Goal: Task Accomplishment & Management: Use online tool/utility

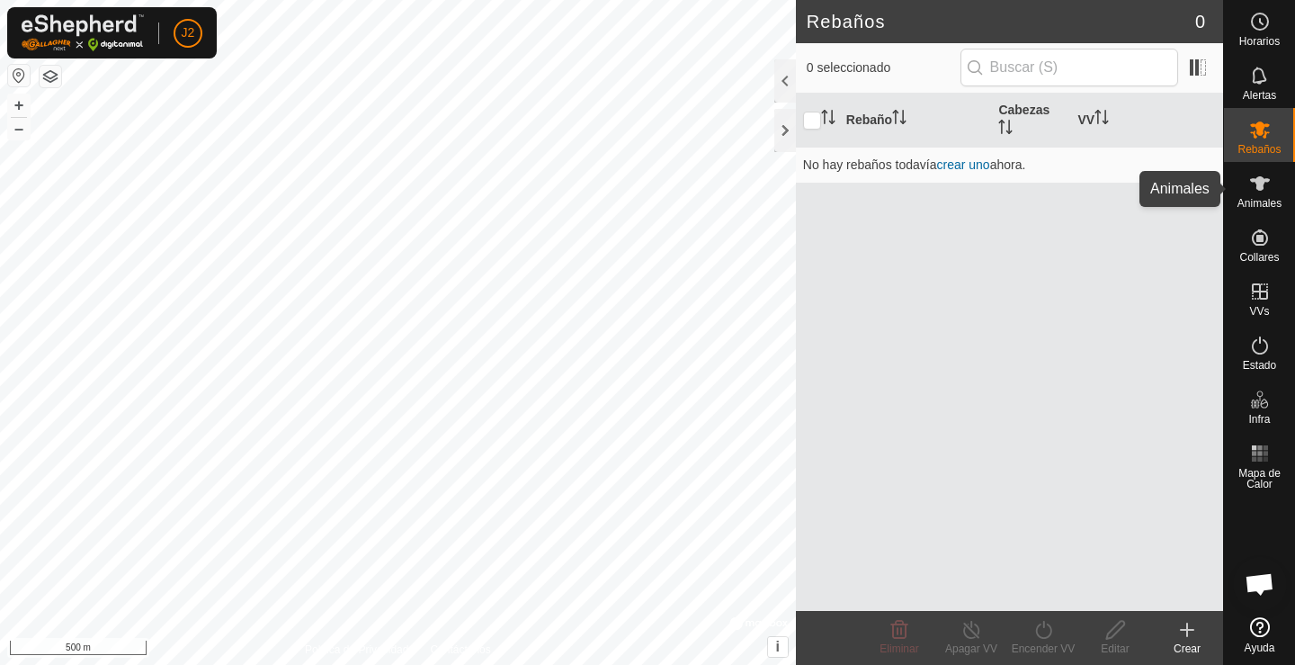
click at [1255, 187] on icon at bounding box center [1261, 184] width 22 height 22
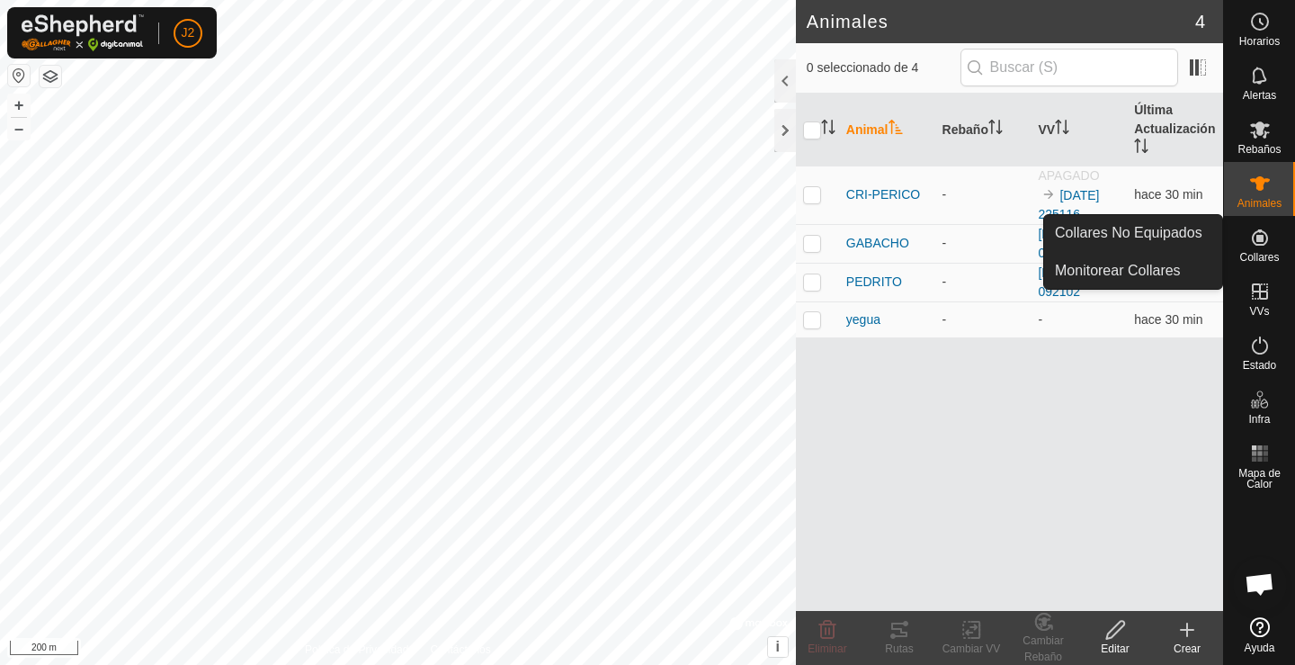
click at [1268, 248] on es-neckbands-svg-icon at bounding box center [1260, 237] width 32 height 29
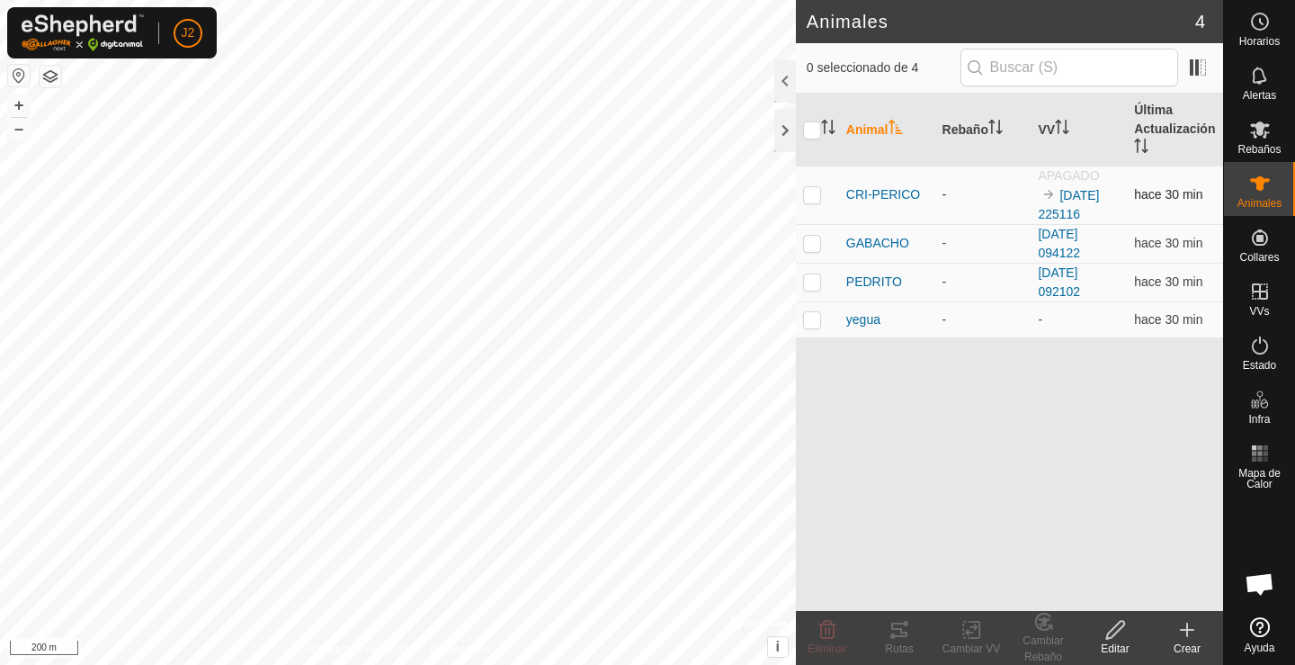
click at [805, 195] on p-checkbox at bounding box center [812, 194] width 18 height 14
click at [807, 191] on p-checkbox at bounding box center [812, 194] width 18 height 14
click at [777, 119] on div at bounding box center [786, 130] width 22 height 43
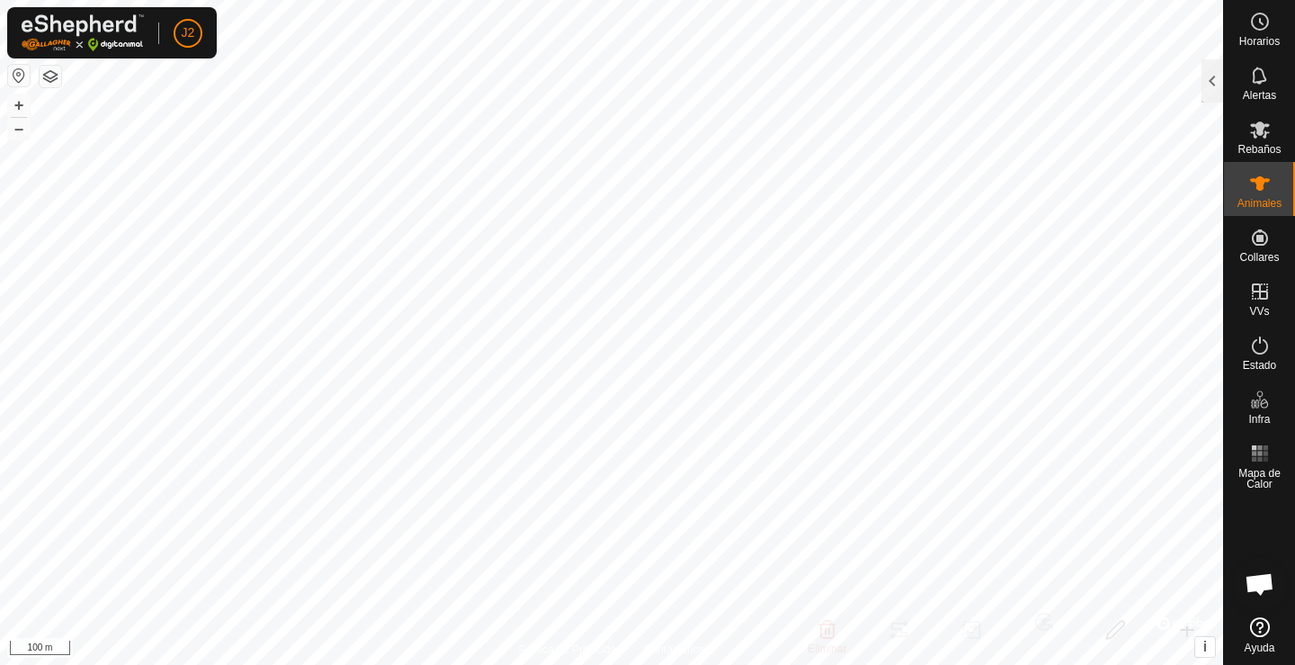
drag, startPoint x: 1217, startPoint y: 86, endPoint x: 1047, endPoint y: 311, distance: 281.9
click at [1216, 85] on div at bounding box center [1213, 80] width 22 height 43
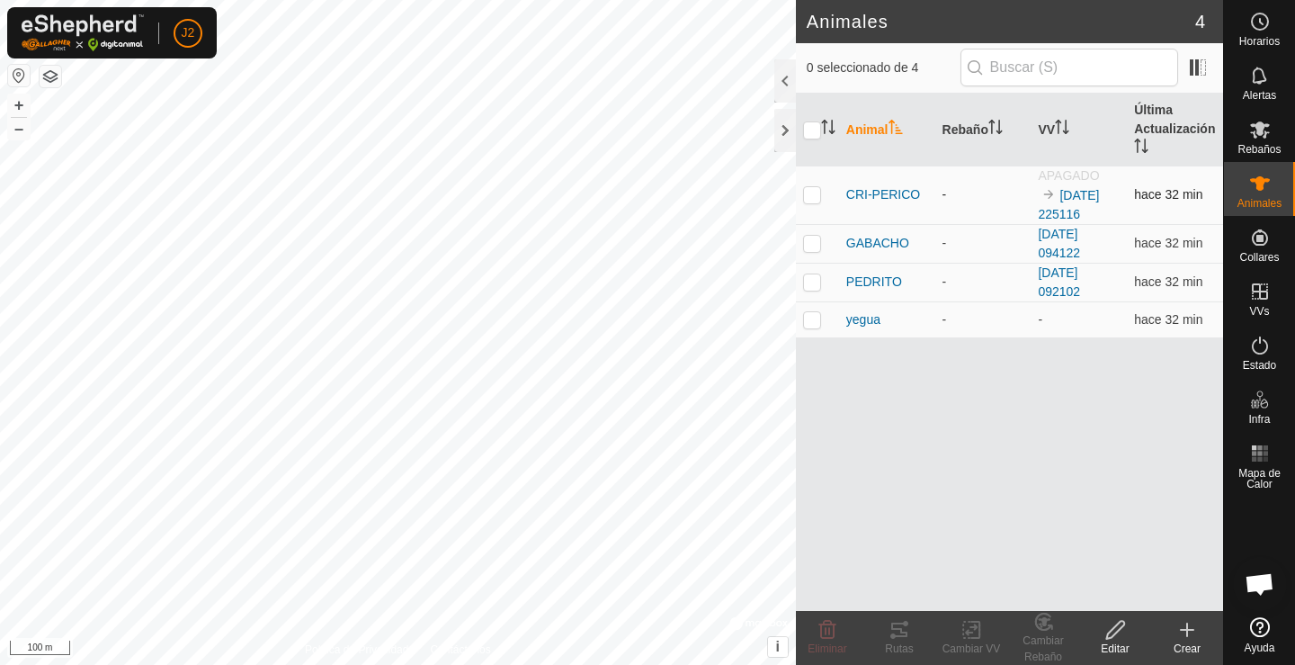
click at [808, 190] on p-checkbox at bounding box center [812, 194] width 18 height 14
checkbox input "true"
click at [973, 632] on icon at bounding box center [972, 630] width 22 height 22
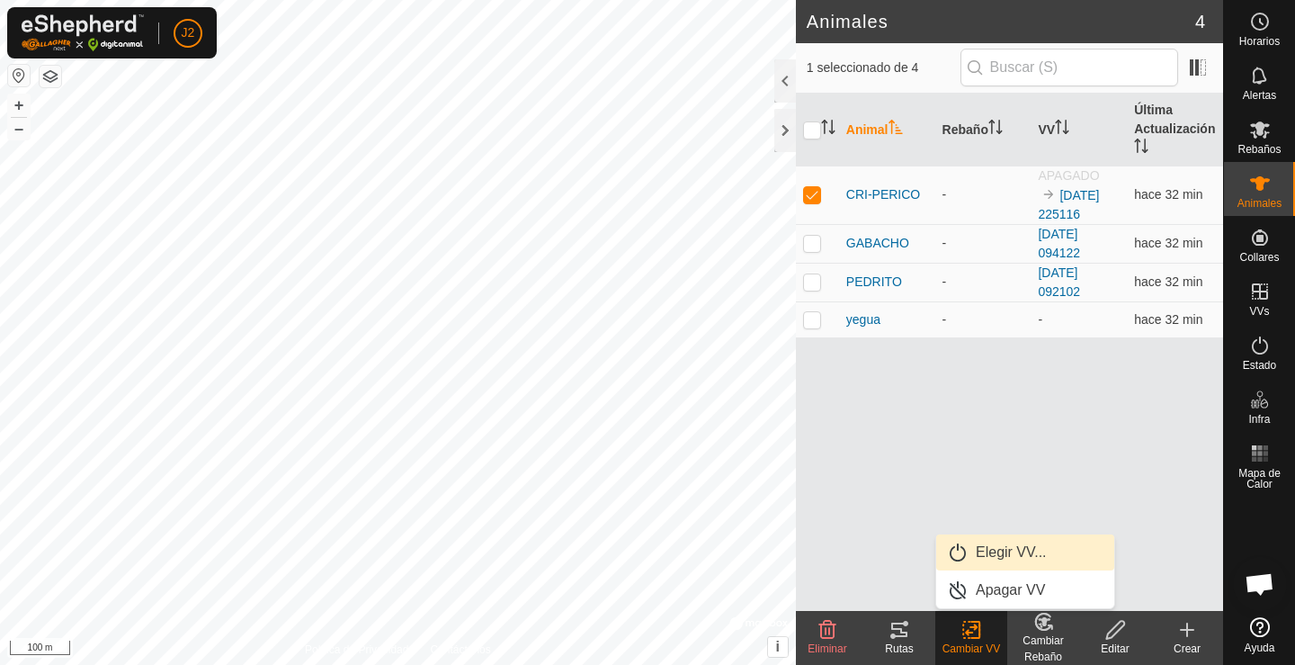
click at [999, 550] on link "Elegir VV..." at bounding box center [1026, 552] width 178 height 36
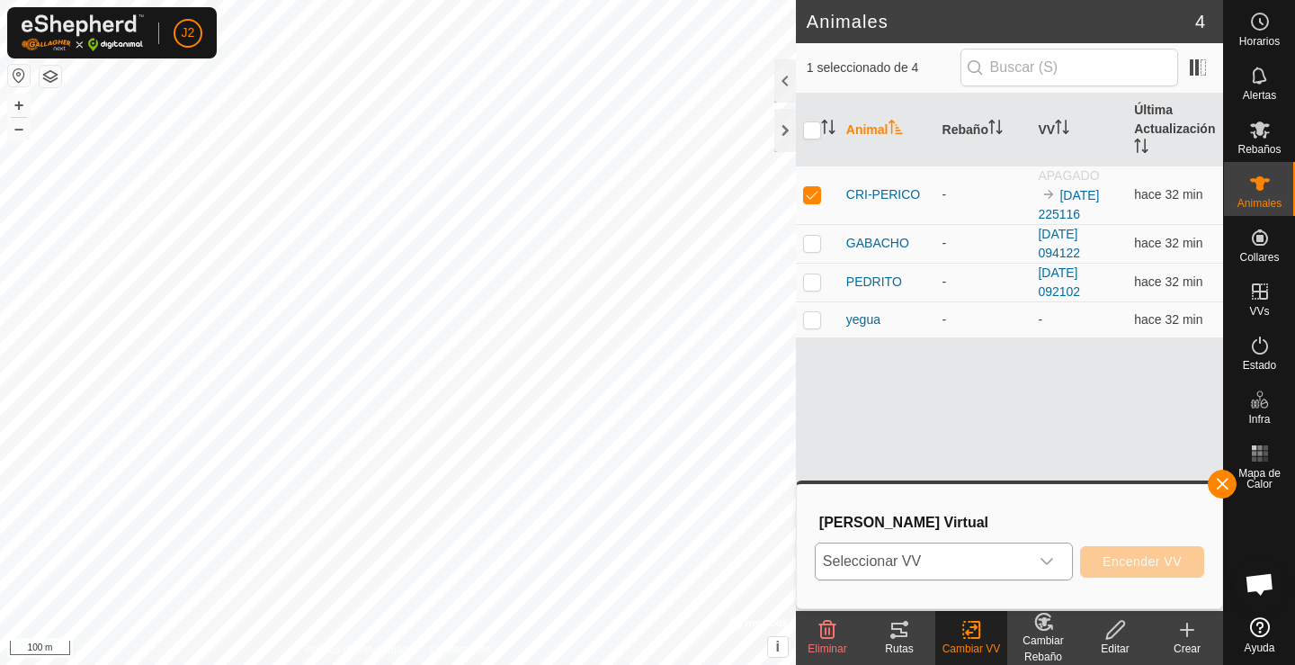
click at [1044, 551] on div "dropdown trigger" at bounding box center [1047, 561] width 36 height 36
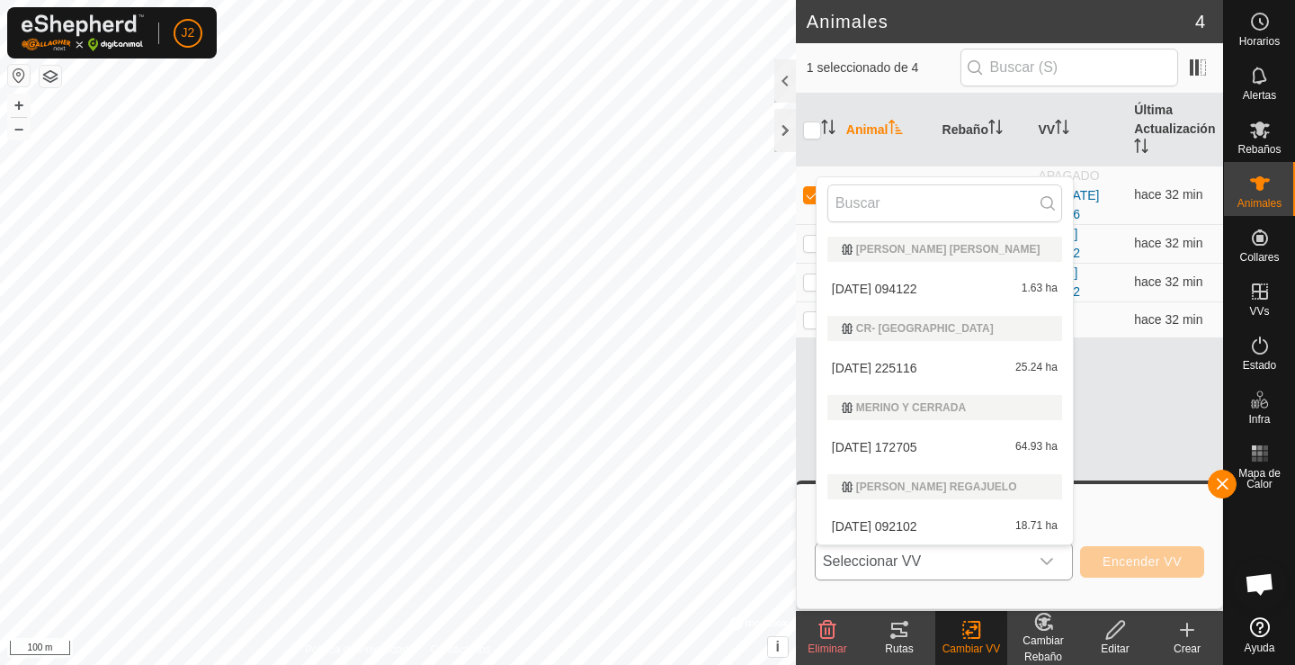
click at [913, 361] on li "2025-08-31 225116 25.24 ha" at bounding box center [945, 368] width 256 height 36
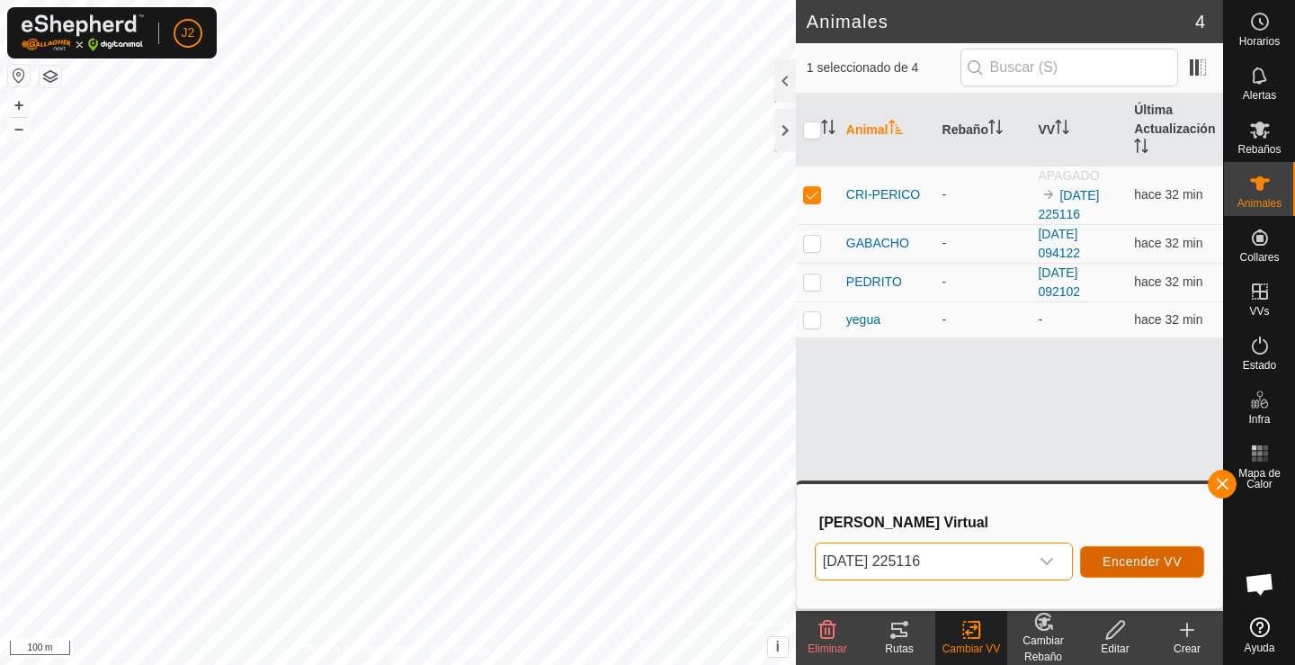
click at [1119, 559] on span "Encender VV" at bounding box center [1142, 561] width 79 height 14
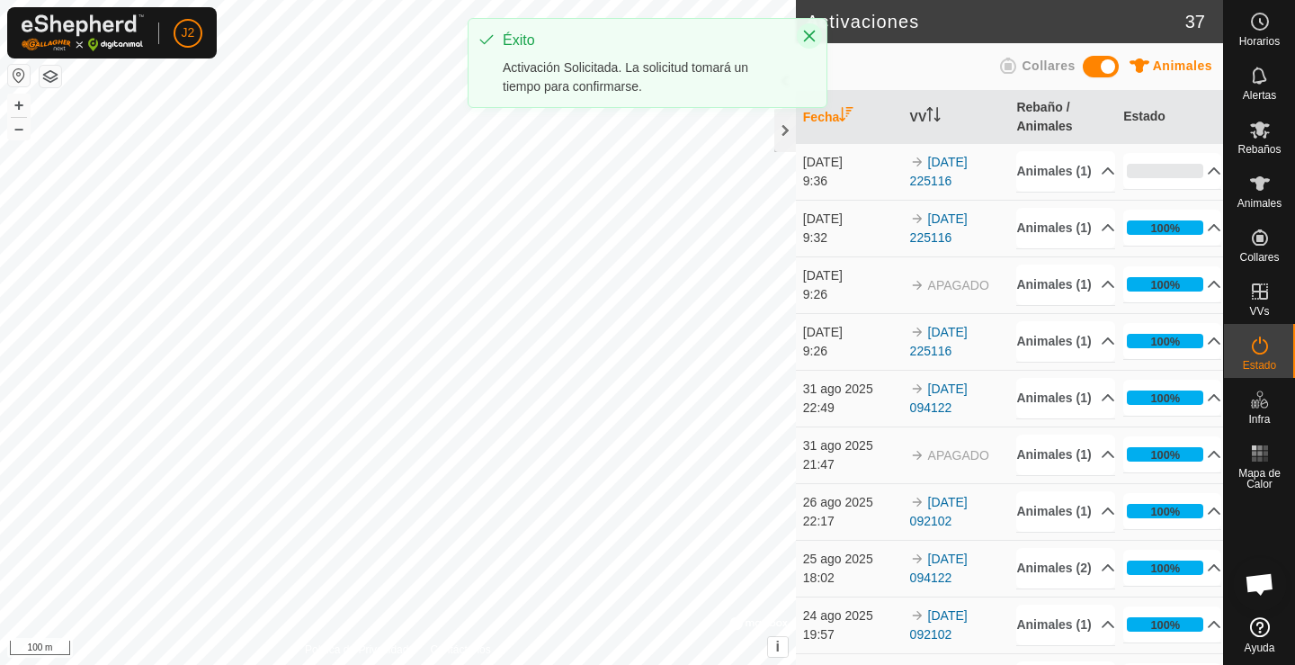
click at [813, 37] on icon "Close" at bounding box center [809, 36] width 14 height 14
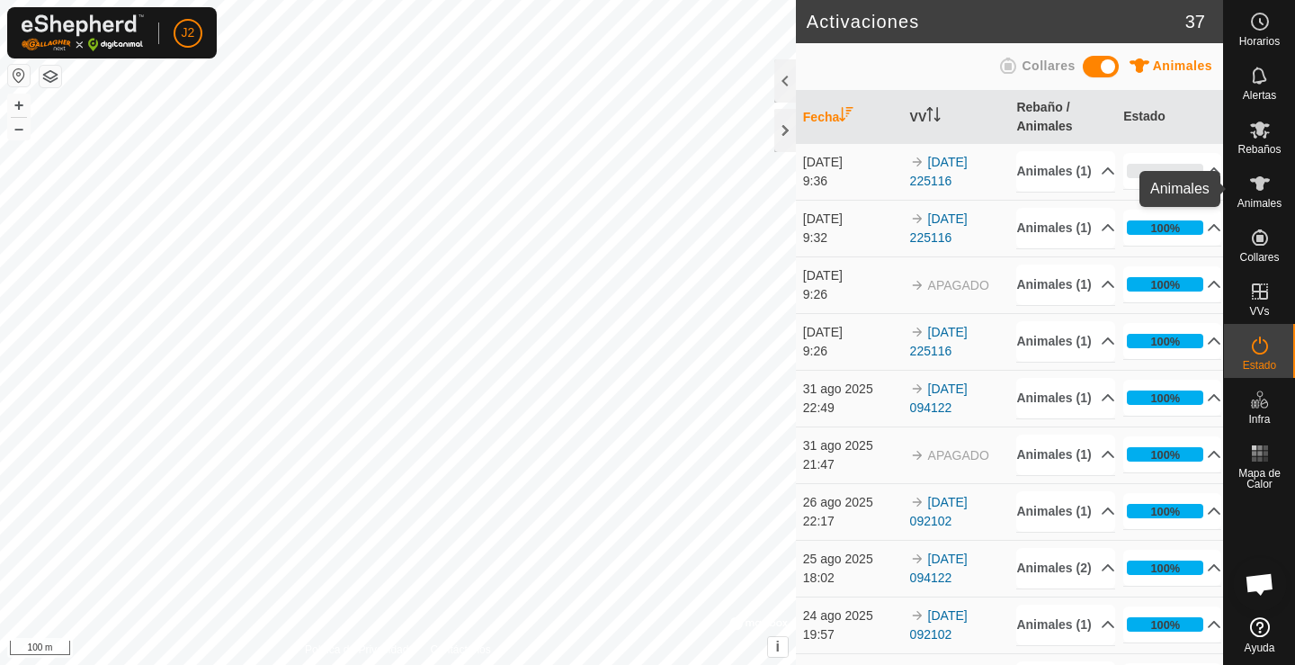
click at [1257, 179] on icon at bounding box center [1260, 183] width 20 height 14
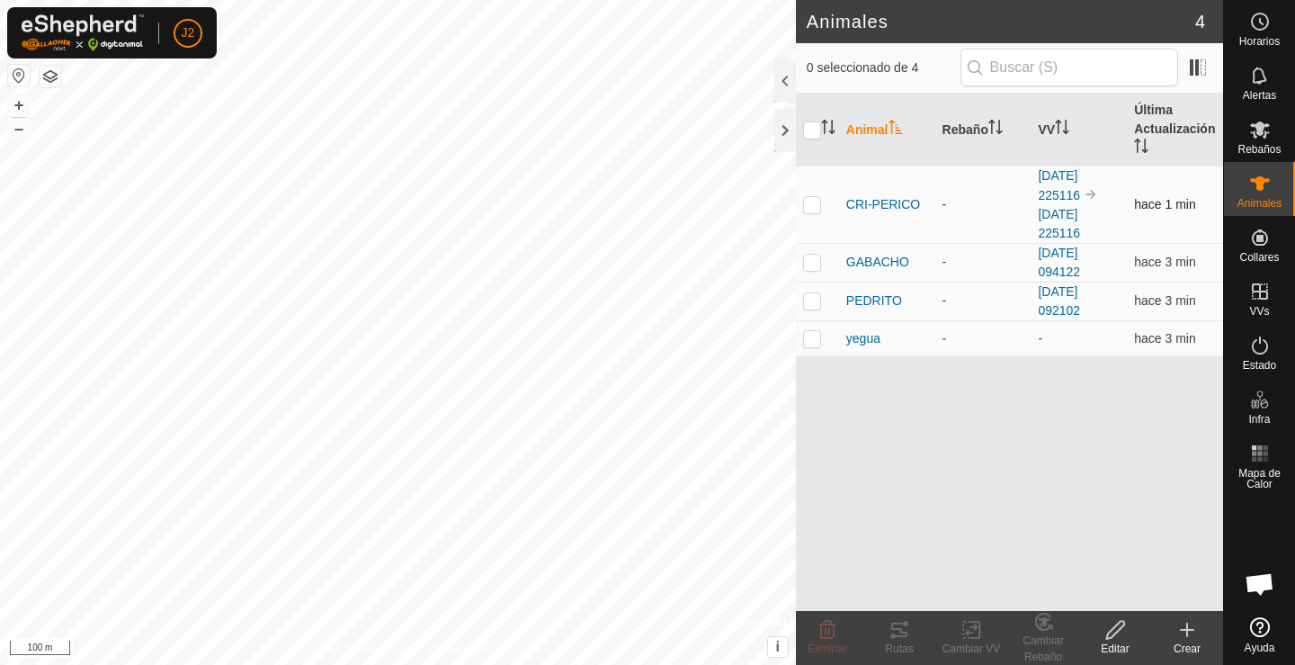
click at [807, 208] on p-checkbox at bounding box center [812, 204] width 18 height 14
click at [910, 638] on tracks-svg-icon at bounding box center [900, 630] width 72 height 22
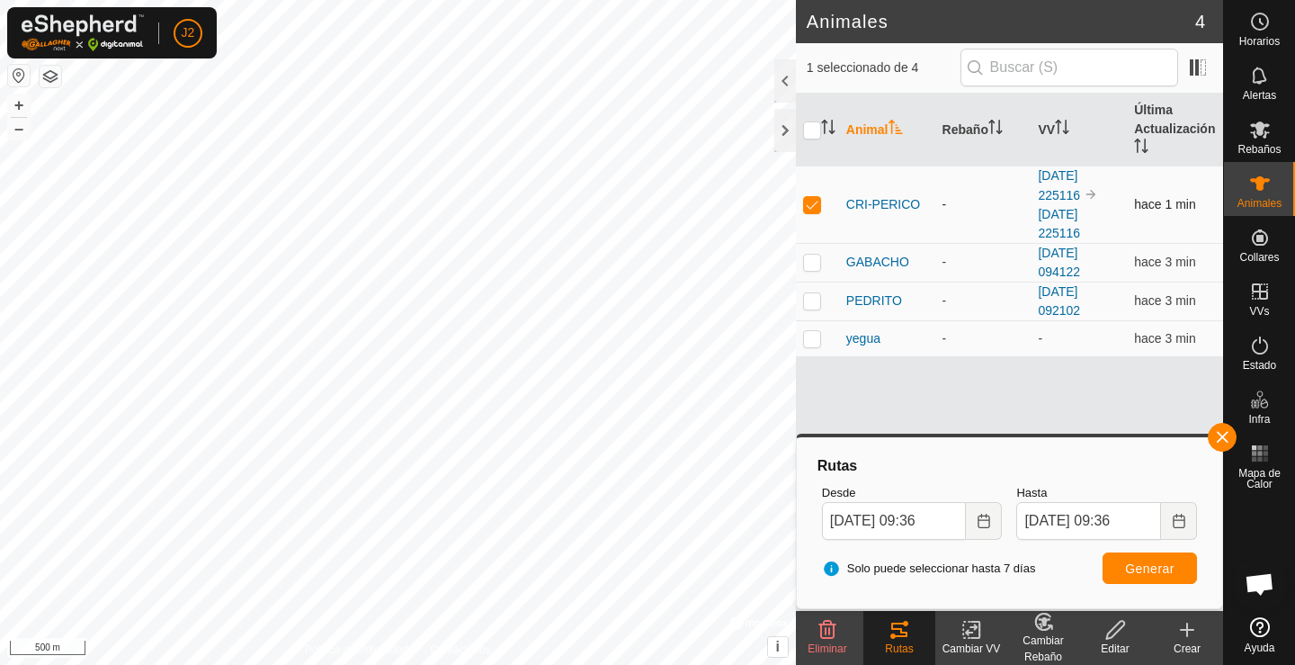
click at [805, 204] on p-checkbox at bounding box center [812, 204] width 18 height 14
checkbox input "false"
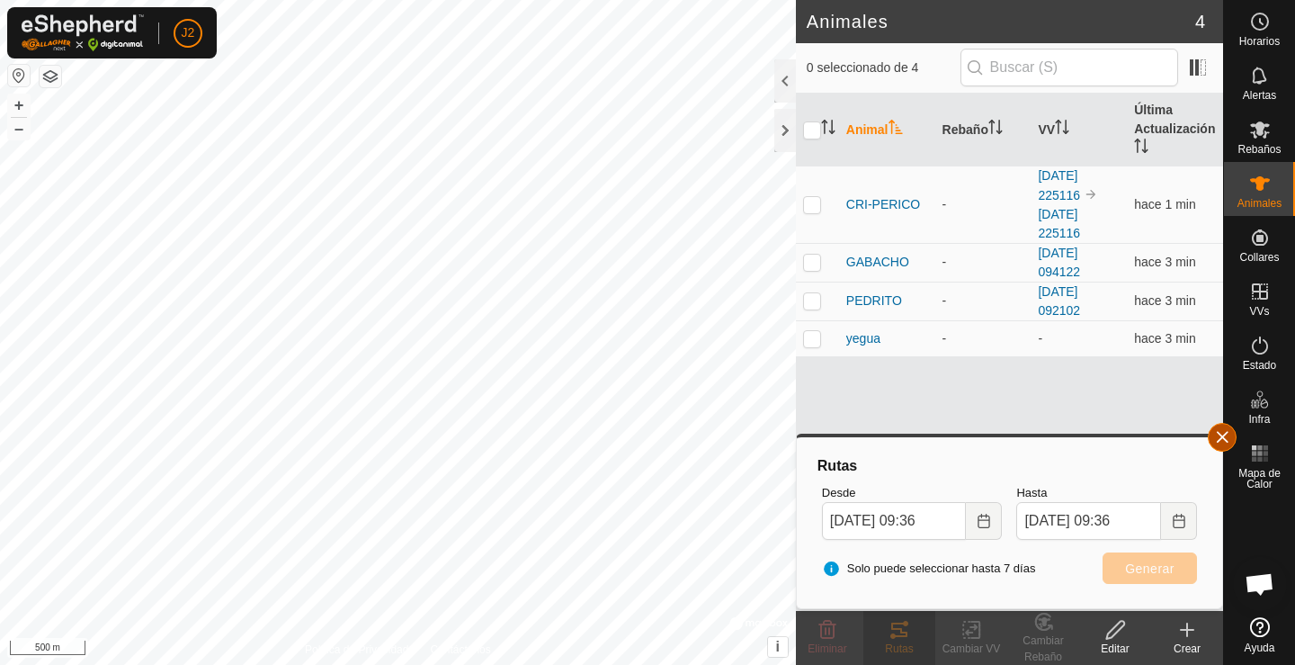
click at [1219, 438] on button "button" at bounding box center [1222, 437] width 29 height 29
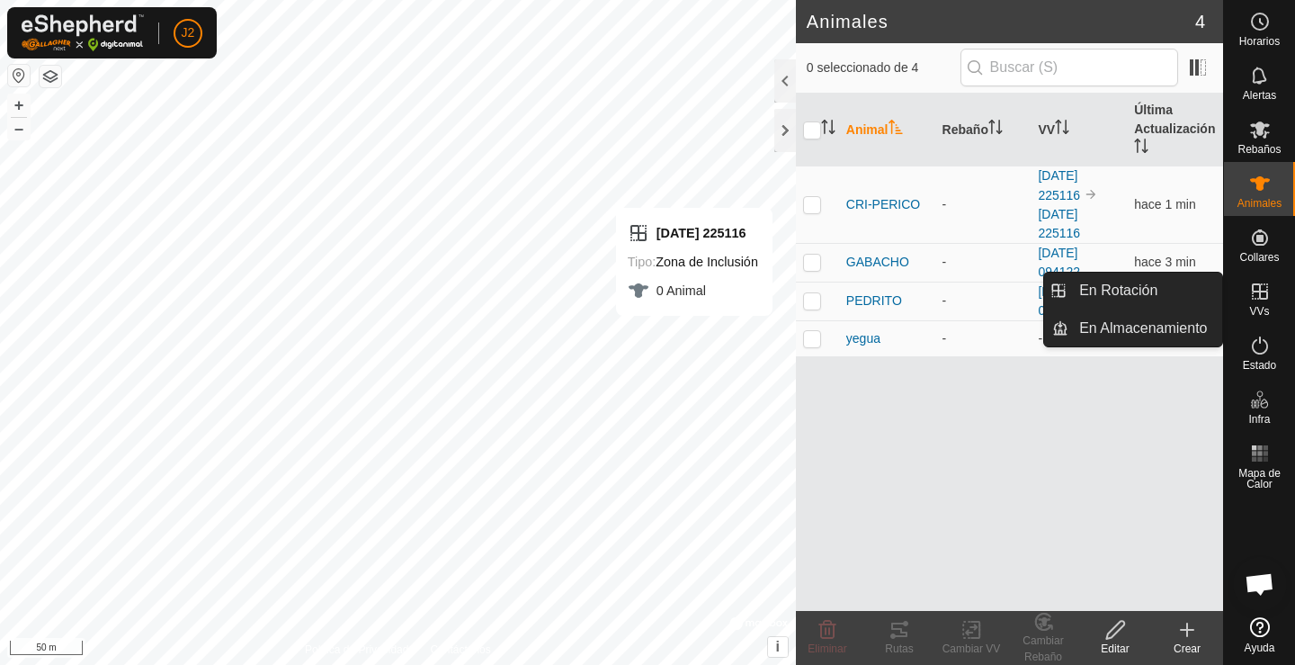
click at [1265, 282] on icon at bounding box center [1261, 292] width 22 height 22
click at [1259, 293] on icon at bounding box center [1260, 291] width 16 height 16
click at [1264, 298] on icon at bounding box center [1260, 291] width 16 height 16
click at [1145, 295] on link "En Rotación" at bounding box center [1146, 291] width 154 height 36
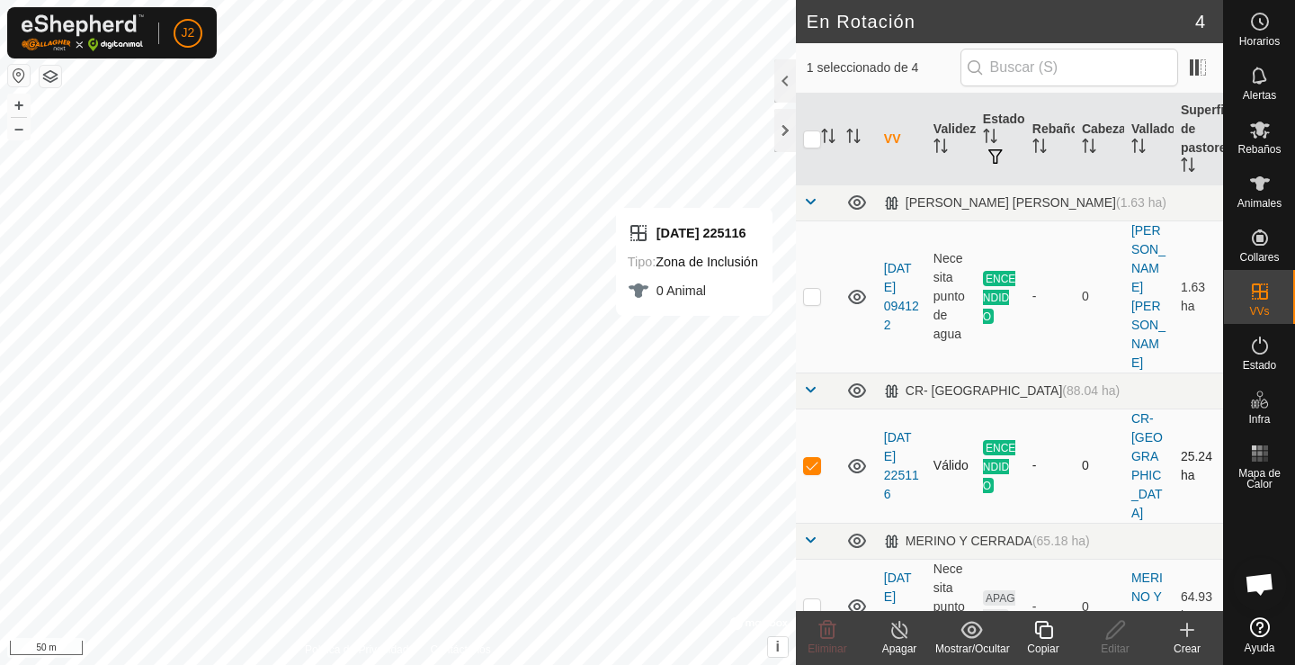
click at [812, 458] on p-checkbox at bounding box center [812, 465] width 18 height 14
checkbox input "false"
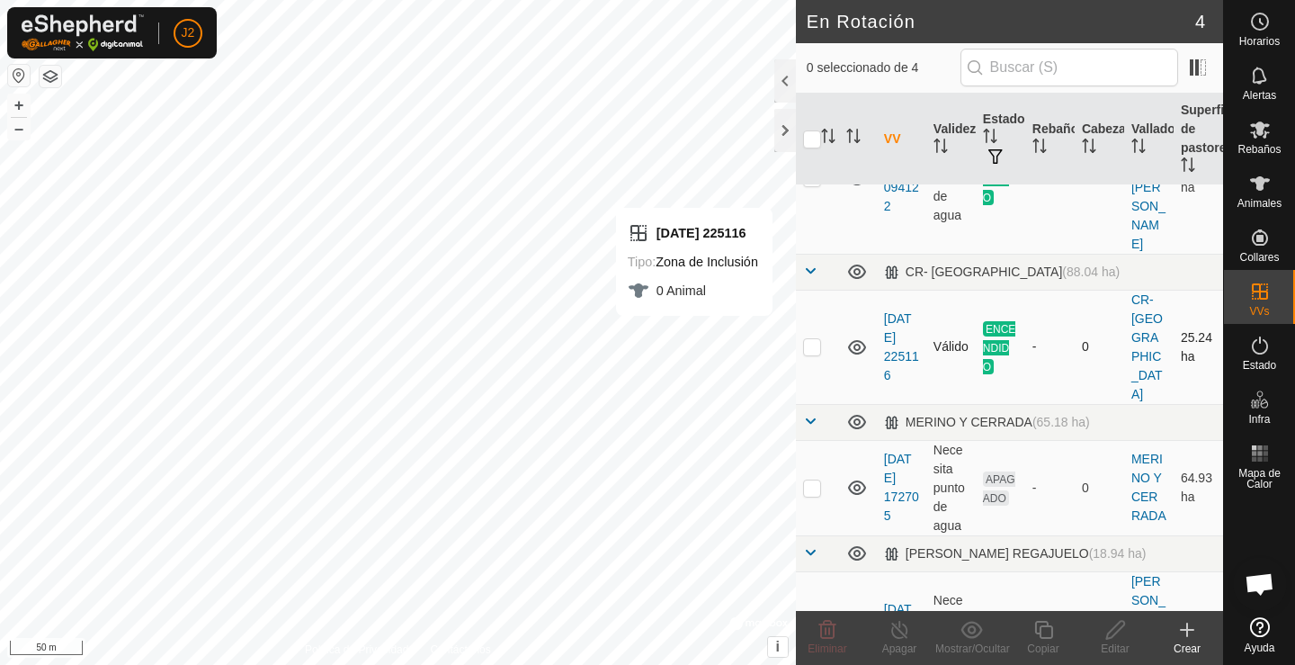
scroll to position [138, 0]
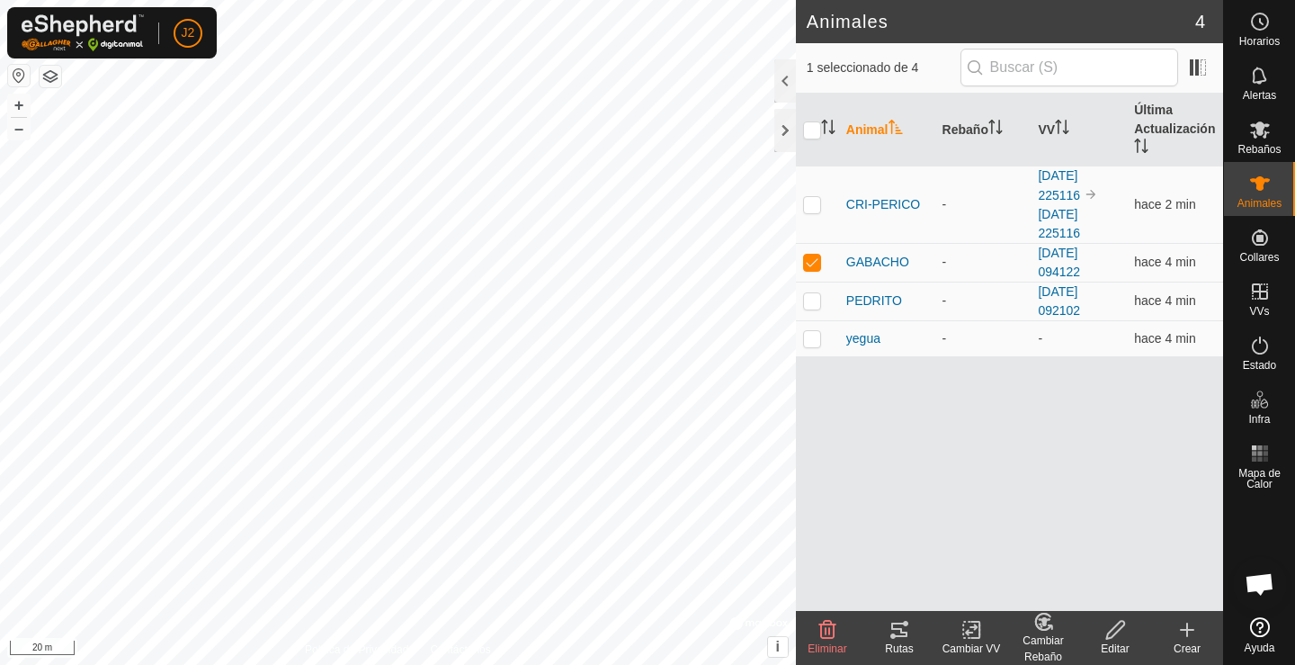
click at [901, 634] on icon at bounding box center [900, 630] width 22 height 22
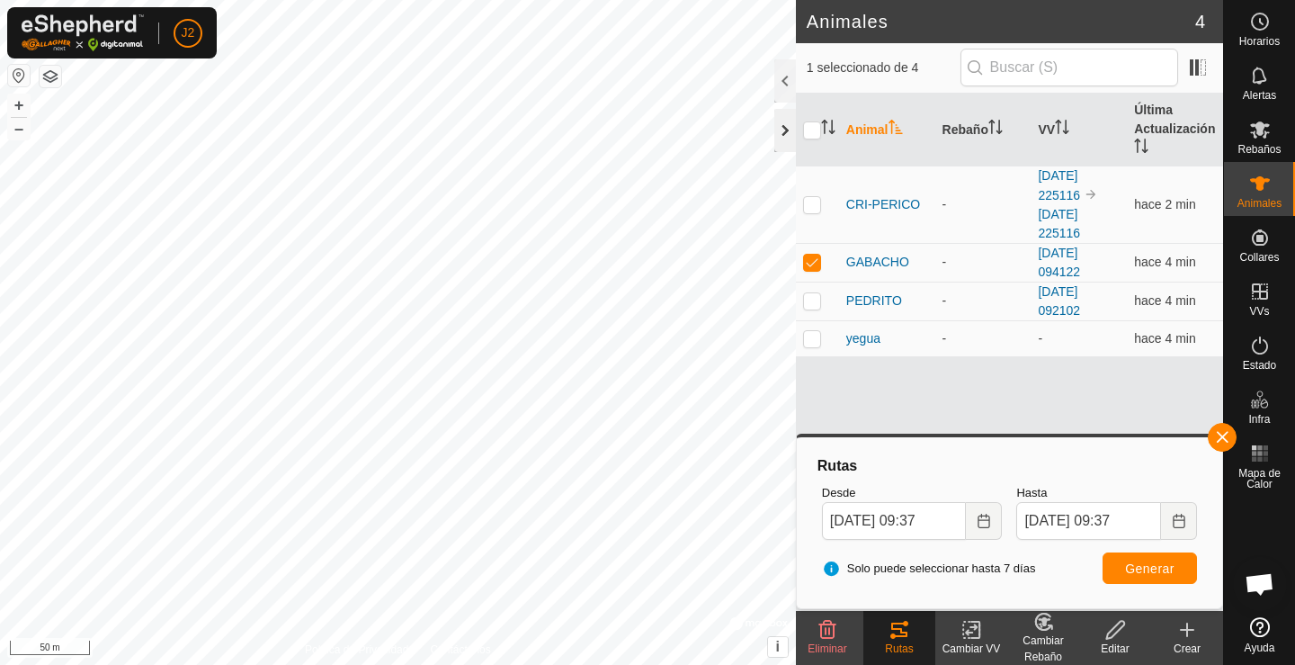
click at [780, 133] on div at bounding box center [786, 130] width 22 height 43
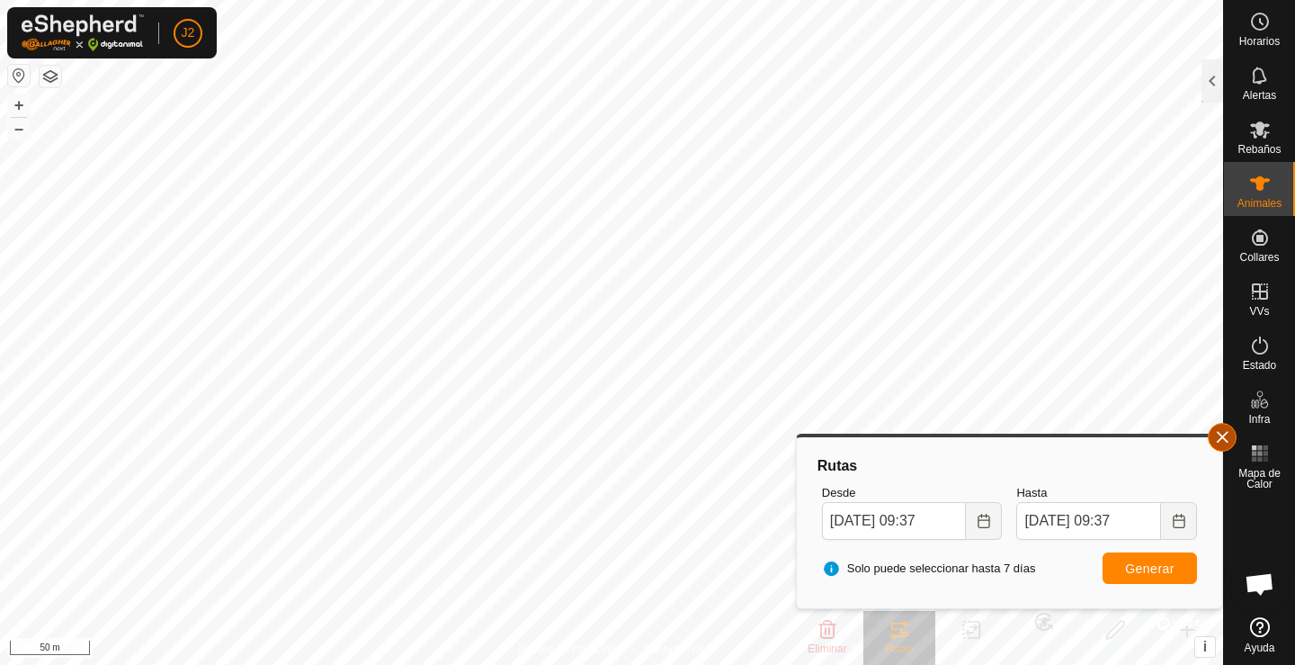
click at [1223, 439] on span "button" at bounding box center [1222, 437] width 14 height 14
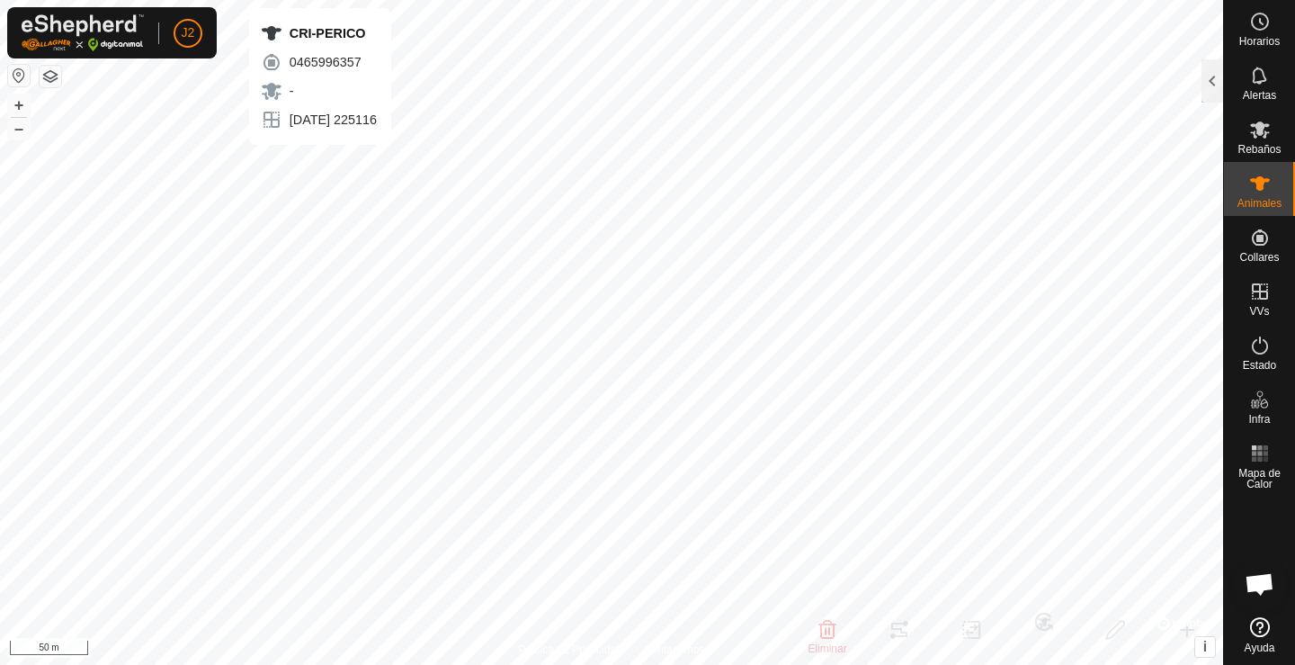
checkbox input "true"
checkbox input "false"
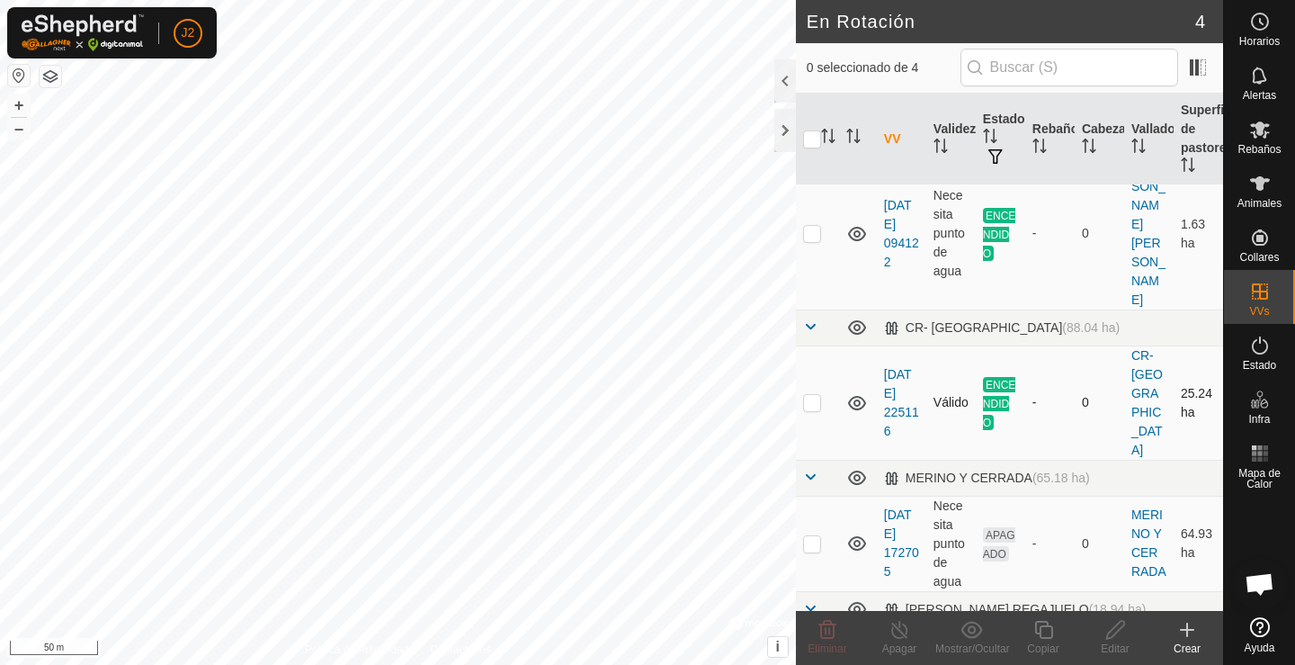
scroll to position [138, 0]
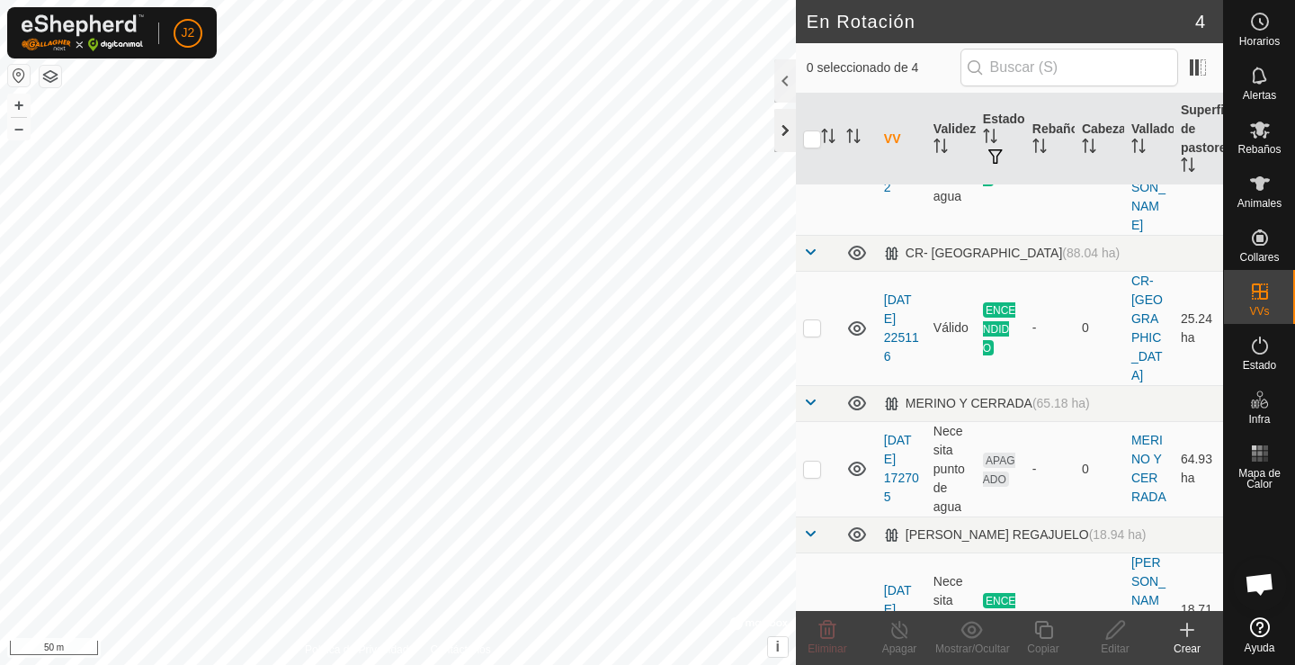
click at [784, 128] on div at bounding box center [786, 130] width 22 height 43
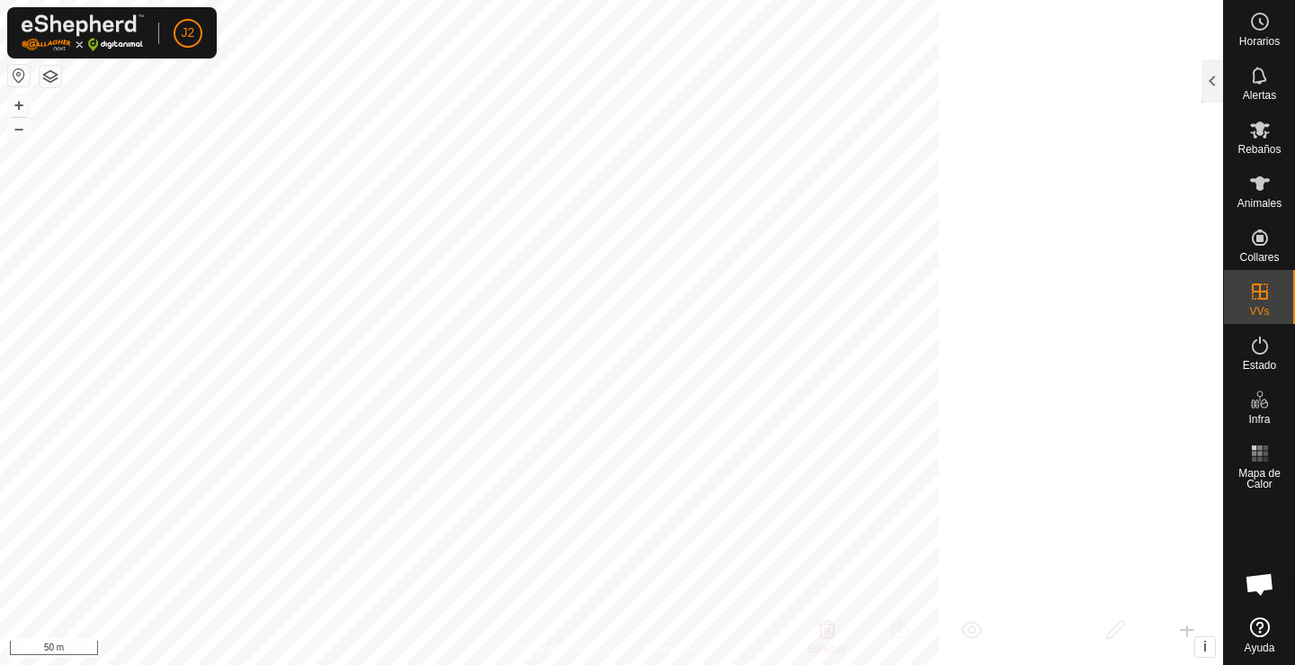
scroll to position [568, 0]
click at [1209, 73] on div at bounding box center [1213, 80] width 22 height 43
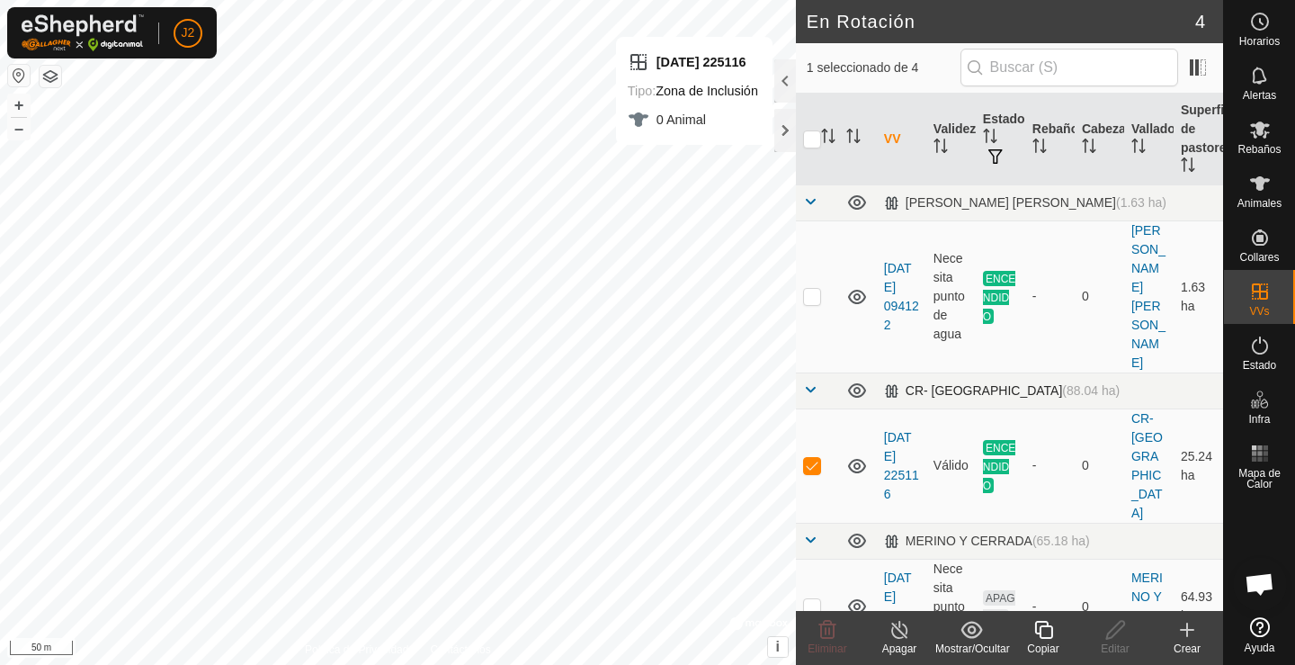
scroll to position [138, 0]
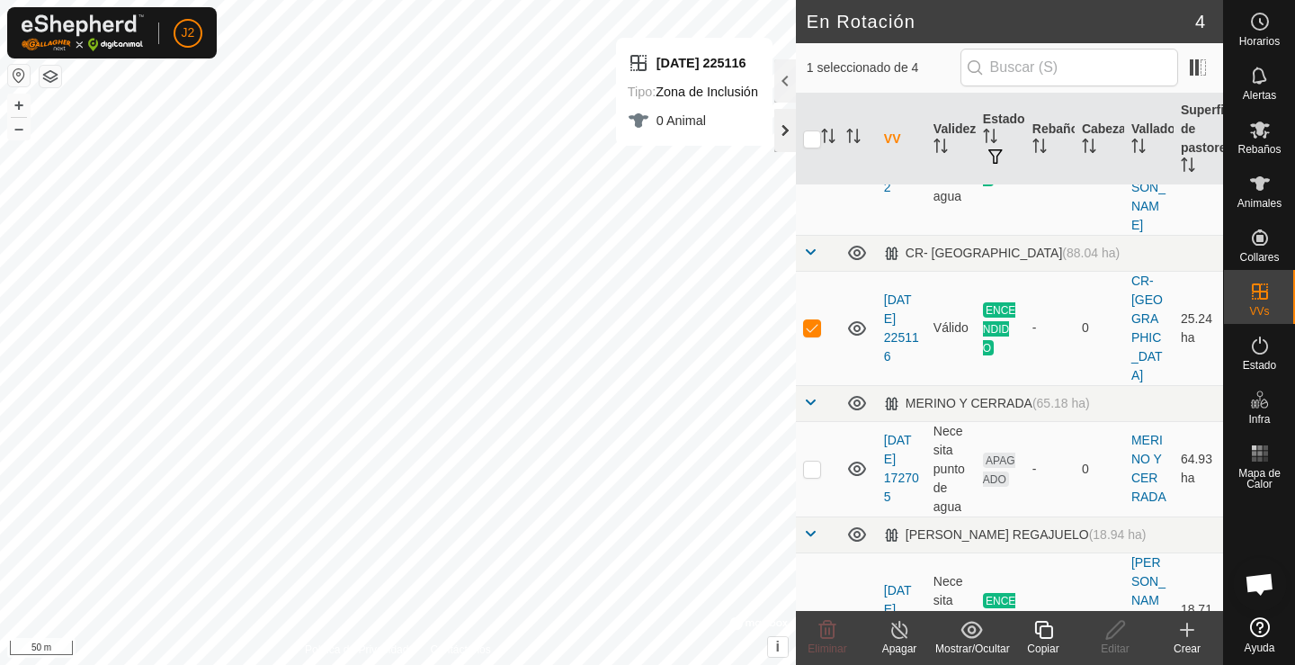
click at [790, 129] on div at bounding box center [786, 130] width 22 height 43
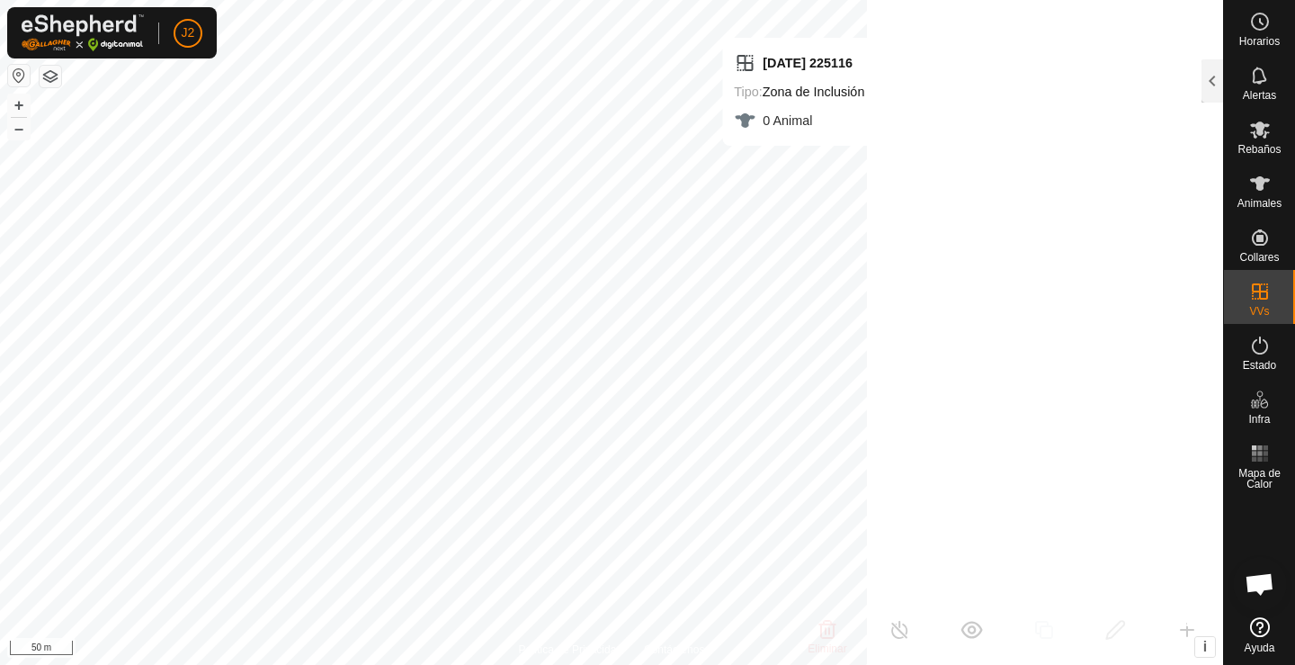
scroll to position [568, 0]
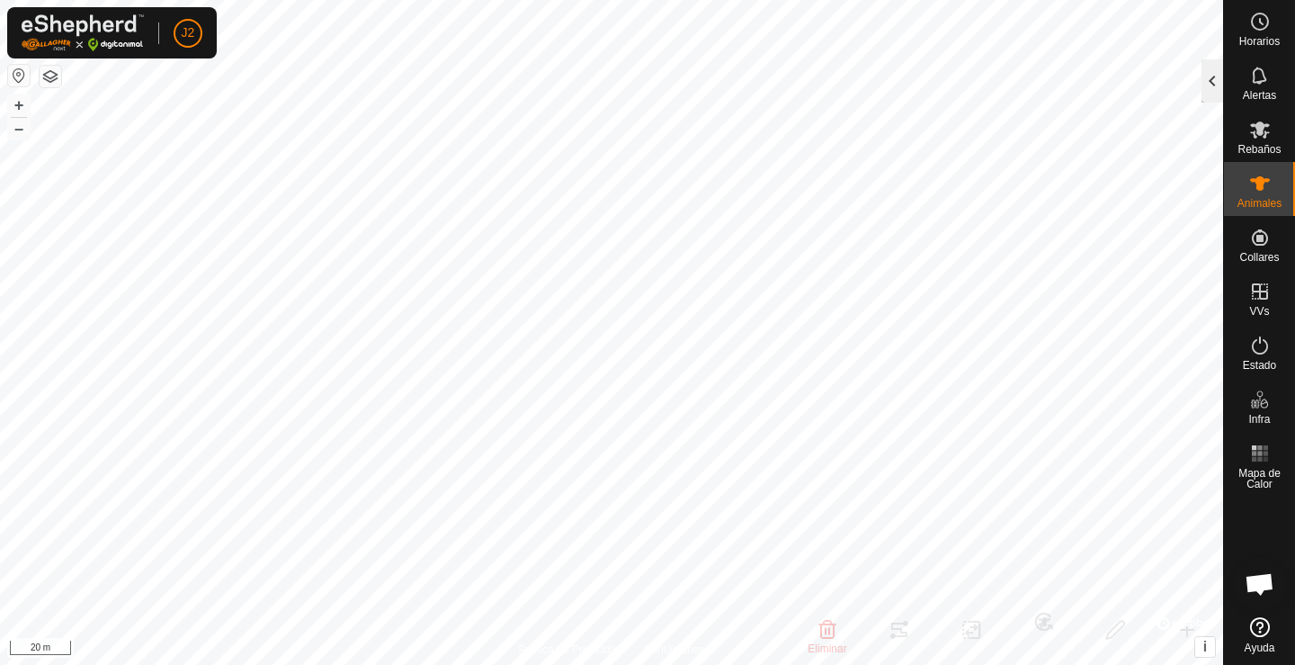
click at [1212, 78] on div at bounding box center [1213, 80] width 22 height 43
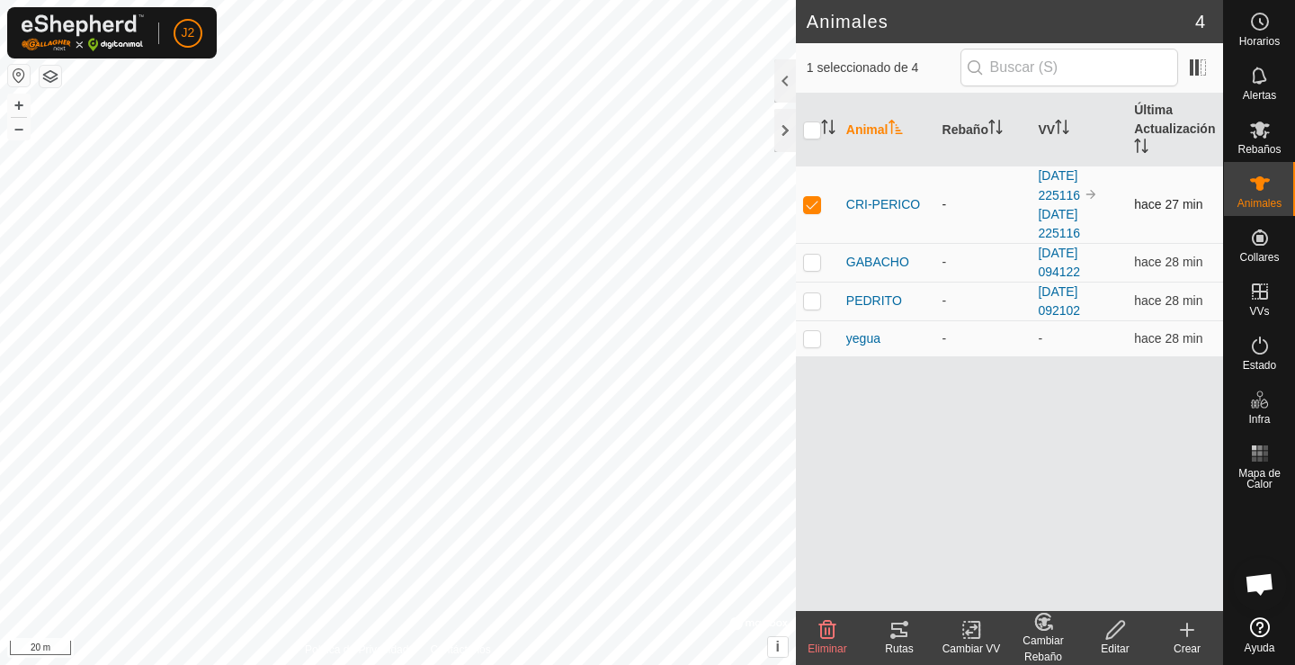
drag, startPoint x: 806, startPoint y: 208, endPoint x: 806, endPoint y: 192, distance: 16.2
click at [806, 193] on td at bounding box center [817, 204] width 43 height 77
checkbox input "false"
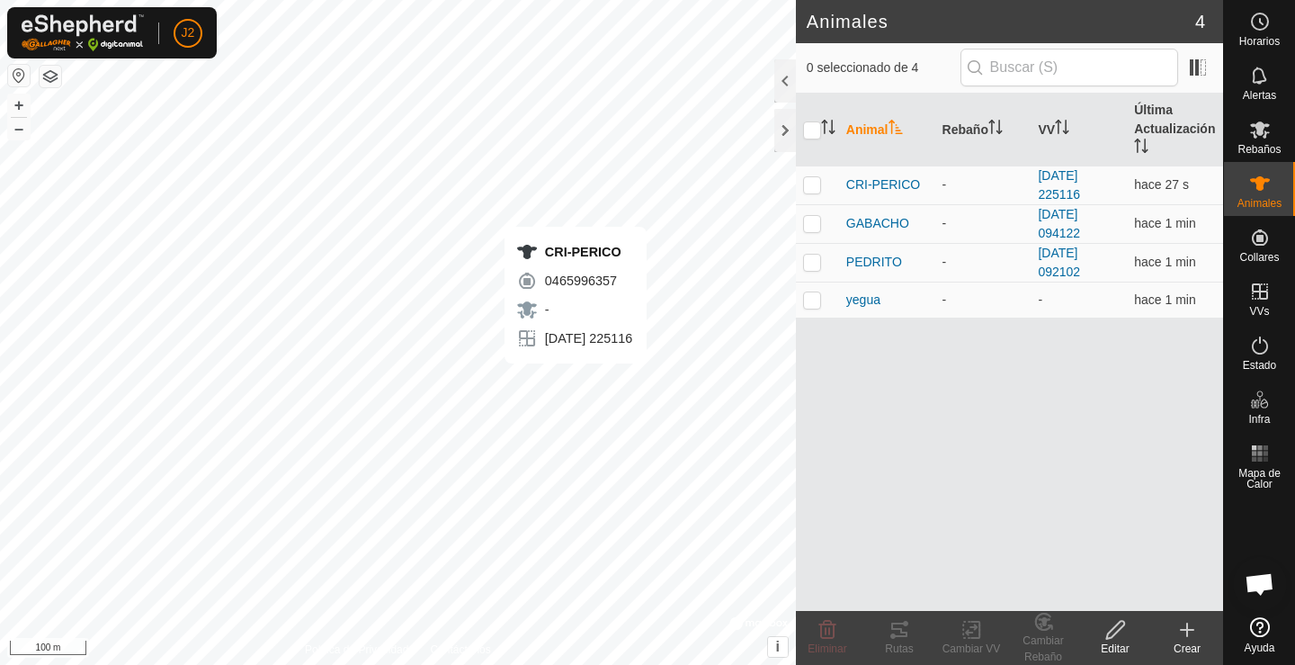
checkbox input "true"
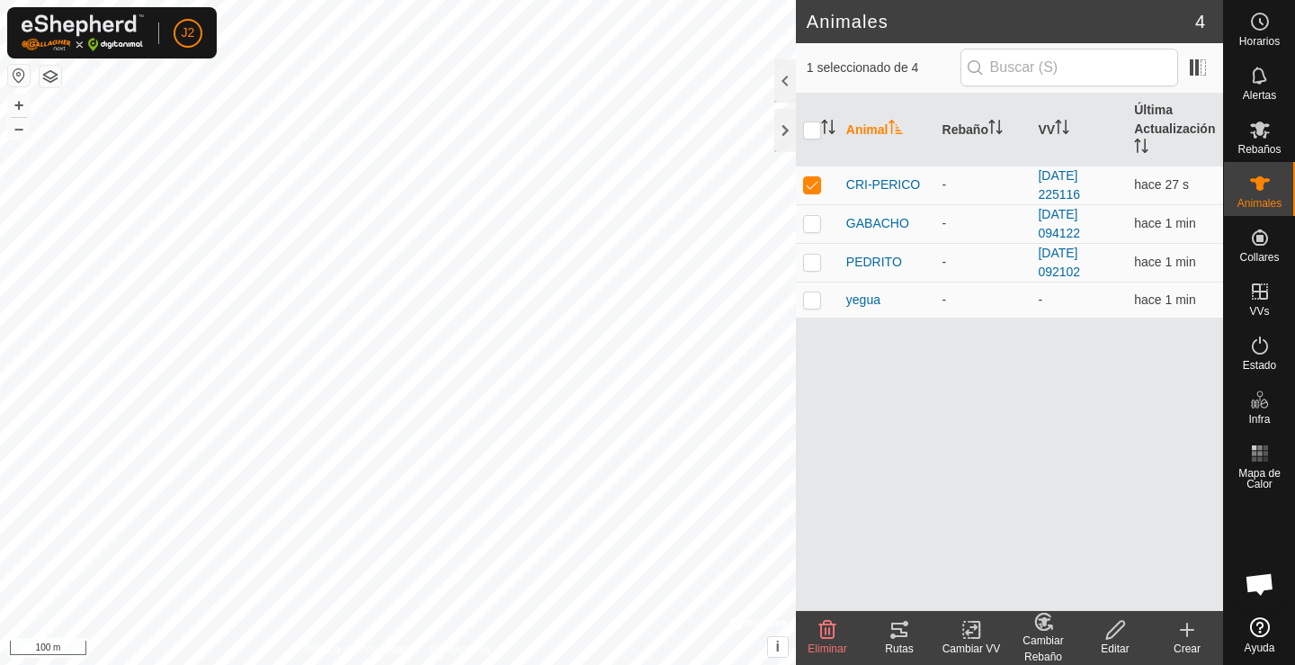
click at [893, 632] on icon at bounding box center [900, 630] width 22 height 22
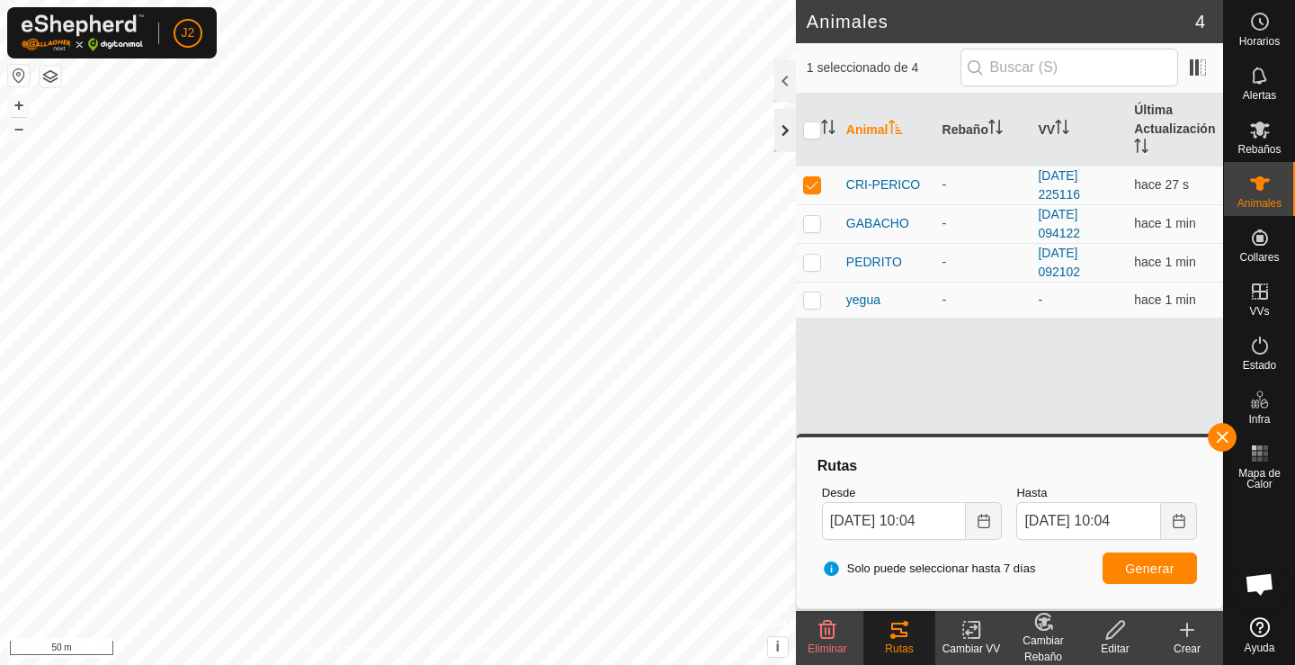
click at [785, 136] on div at bounding box center [786, 130] width 22 height 43
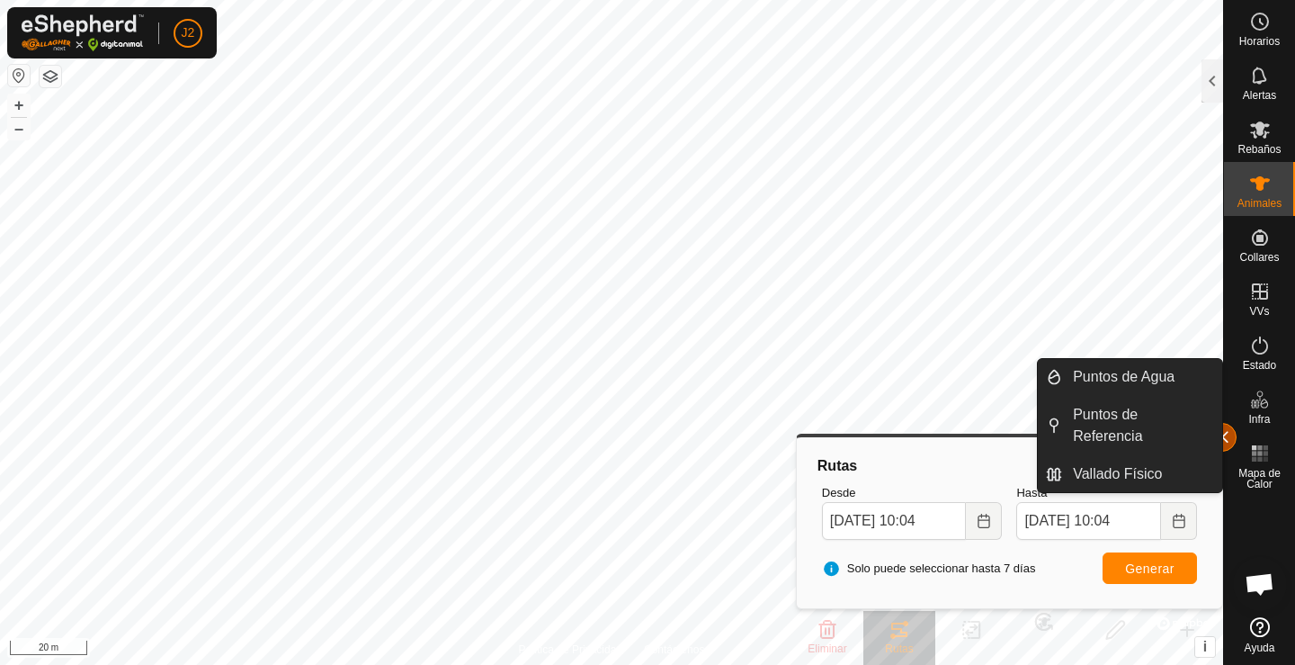
click at [1231, 436] on button "button" at bounding box center [1222, 437] width 29 height 29
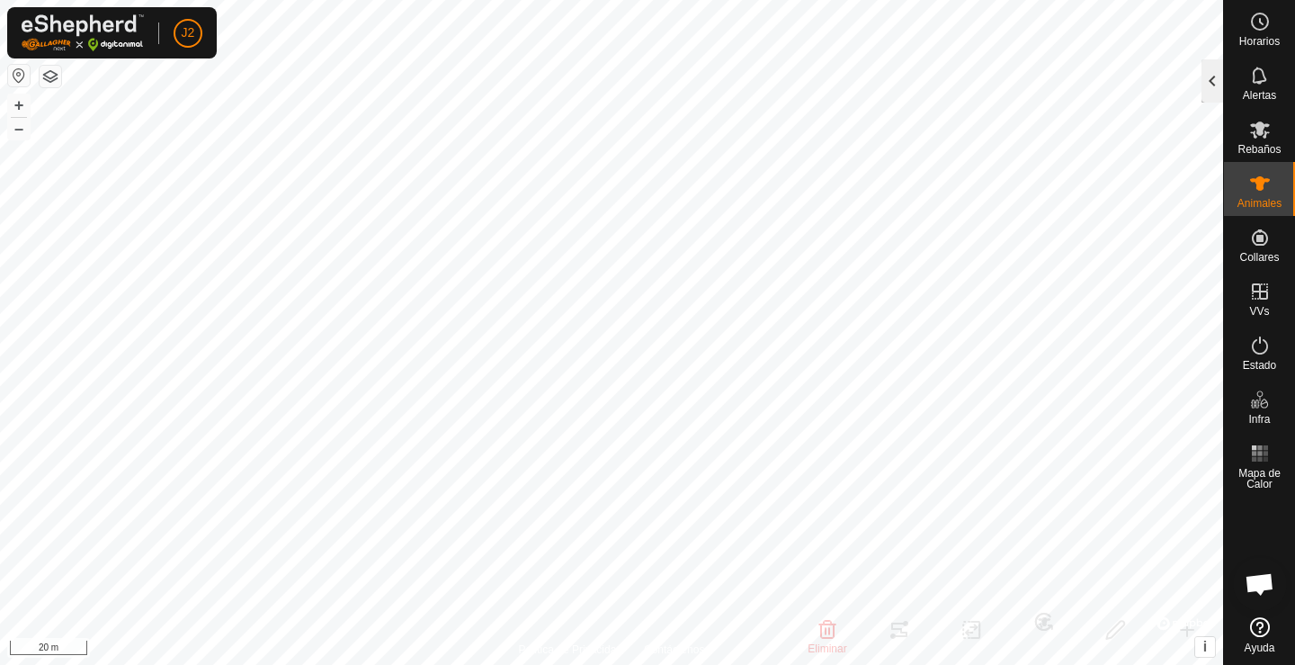
click at [1215, 82] on div at bounding box center [1213, 80] width 22 height 43
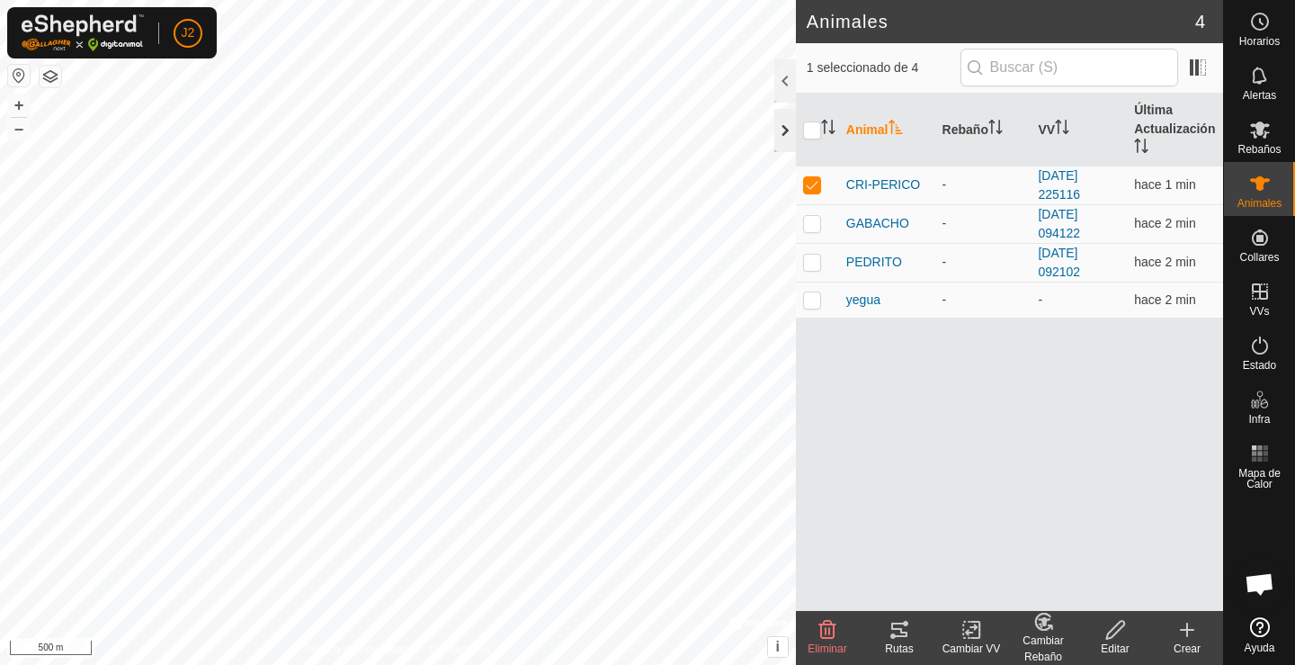
click at [785, 127] on div at bounding box center [786, 130] width 22 height 43
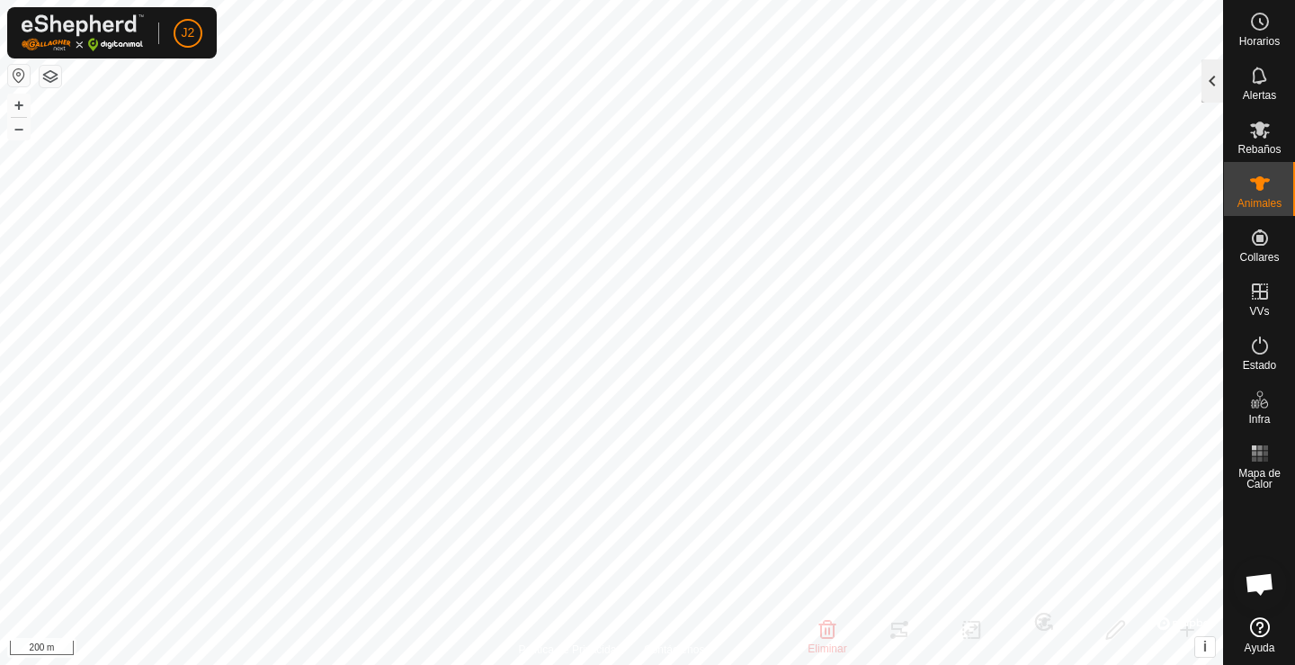
click at [1212, 75] on div at bounding box center [1213, 80] width 22 height 43
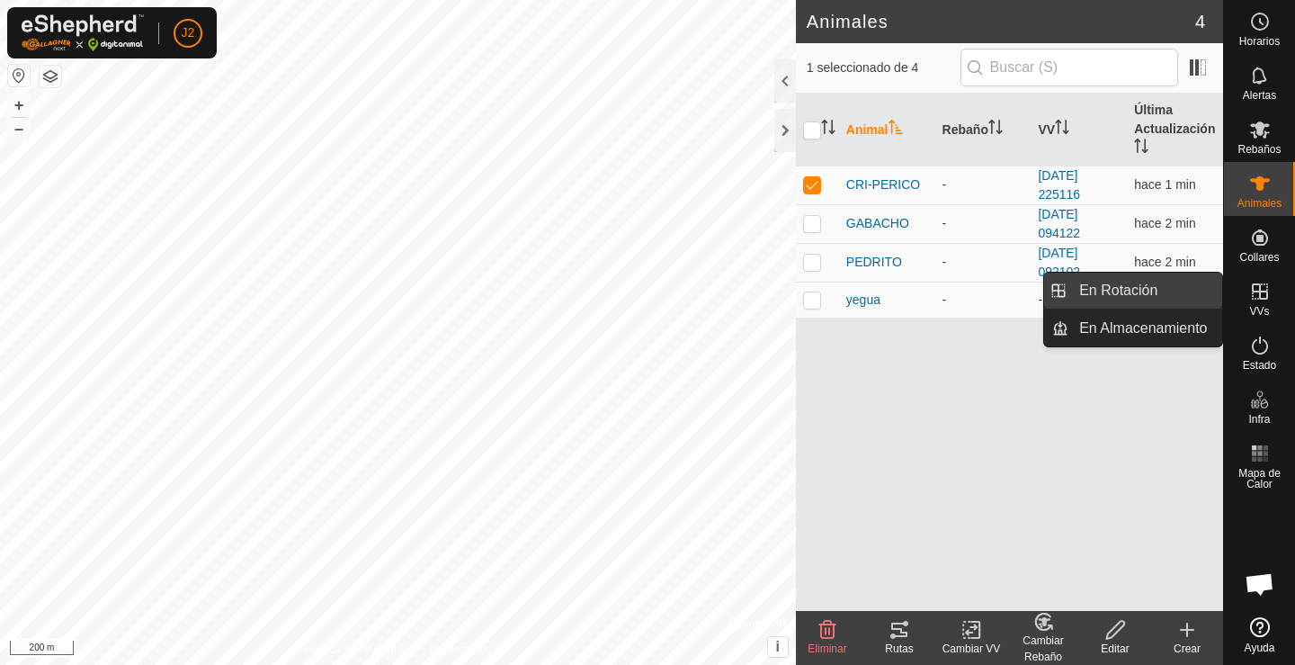
click at [1177, 300] on link "En Rotación" at bounding box center [1146, 291] width 154 height 36
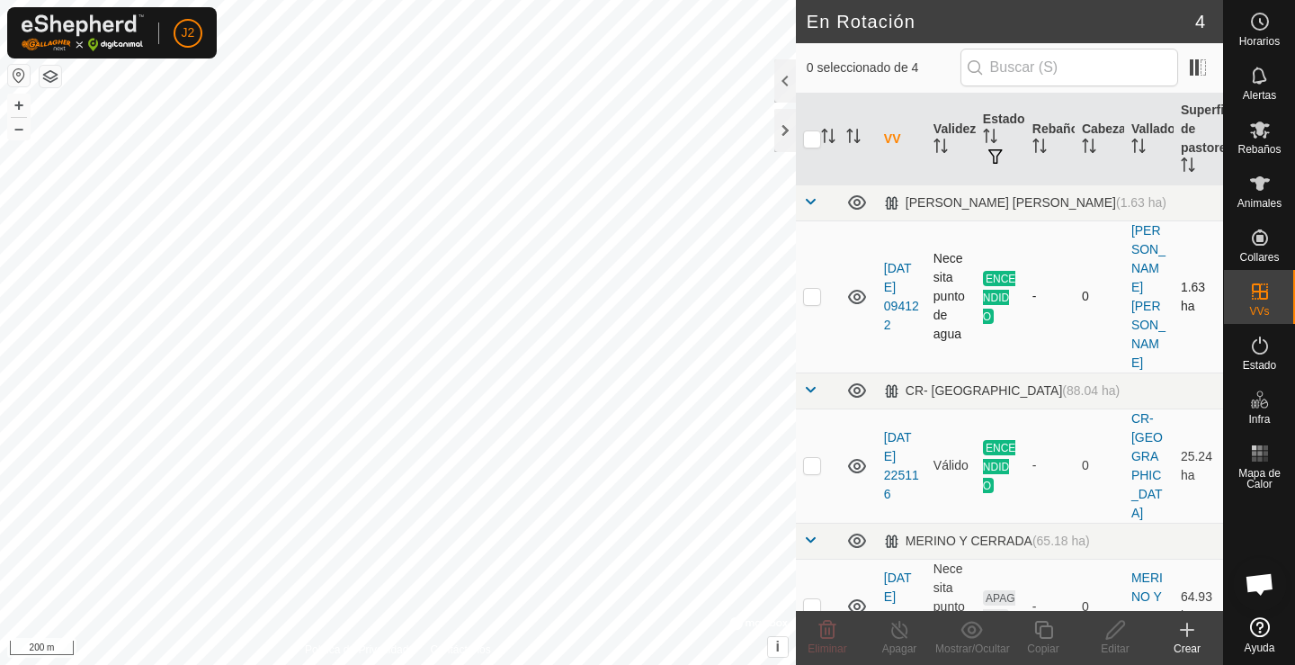
scroll to position [90, 0]
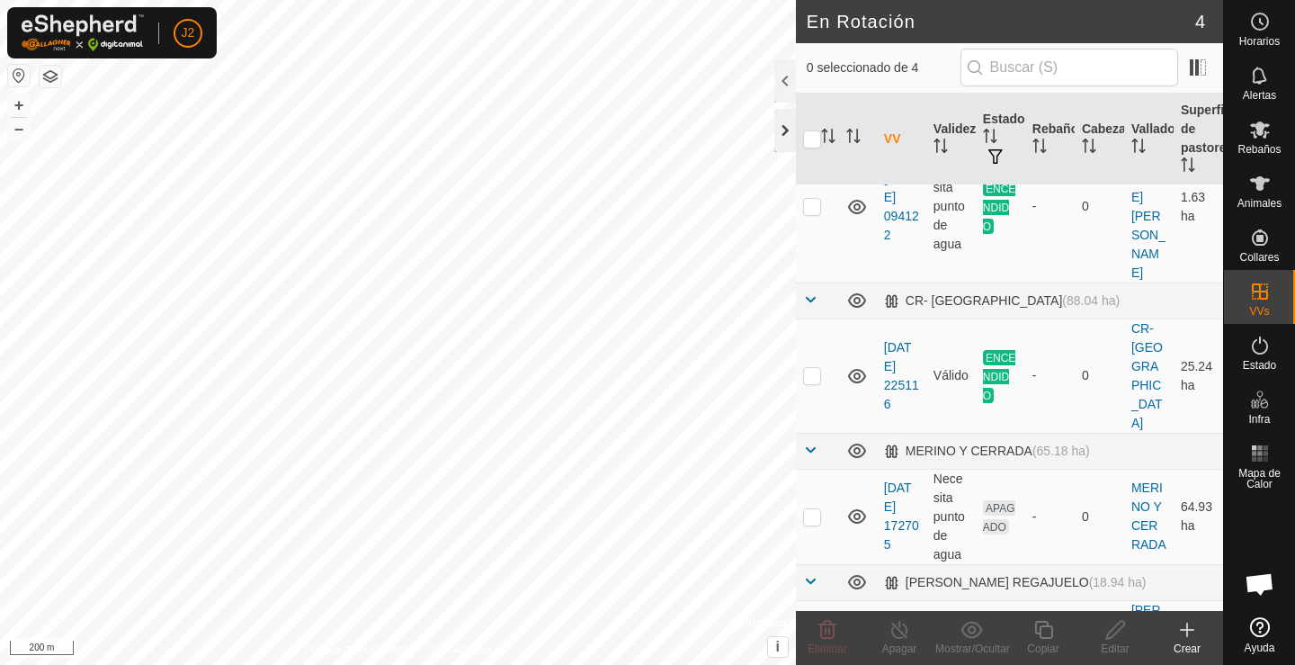
click at [787, 124] on div at bounding box center [786, 130] width 22 height 43
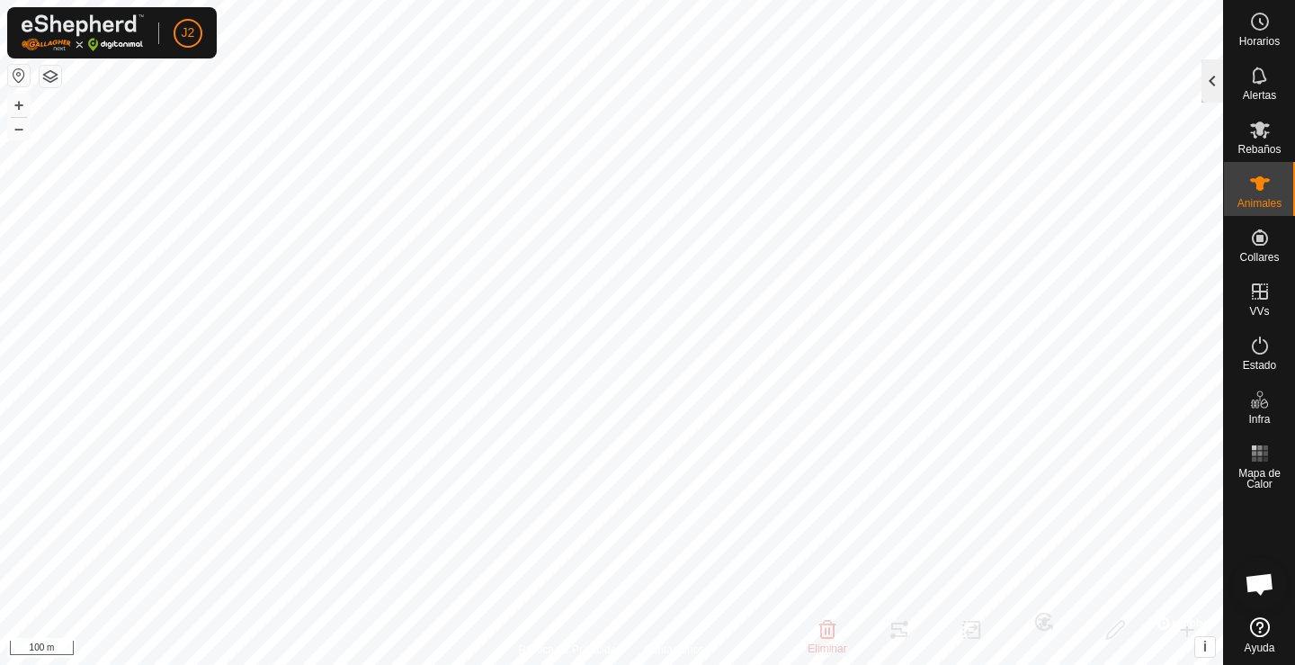
click at [1203, 78] on div at bounding box center [1213, 80] width 22 height 43
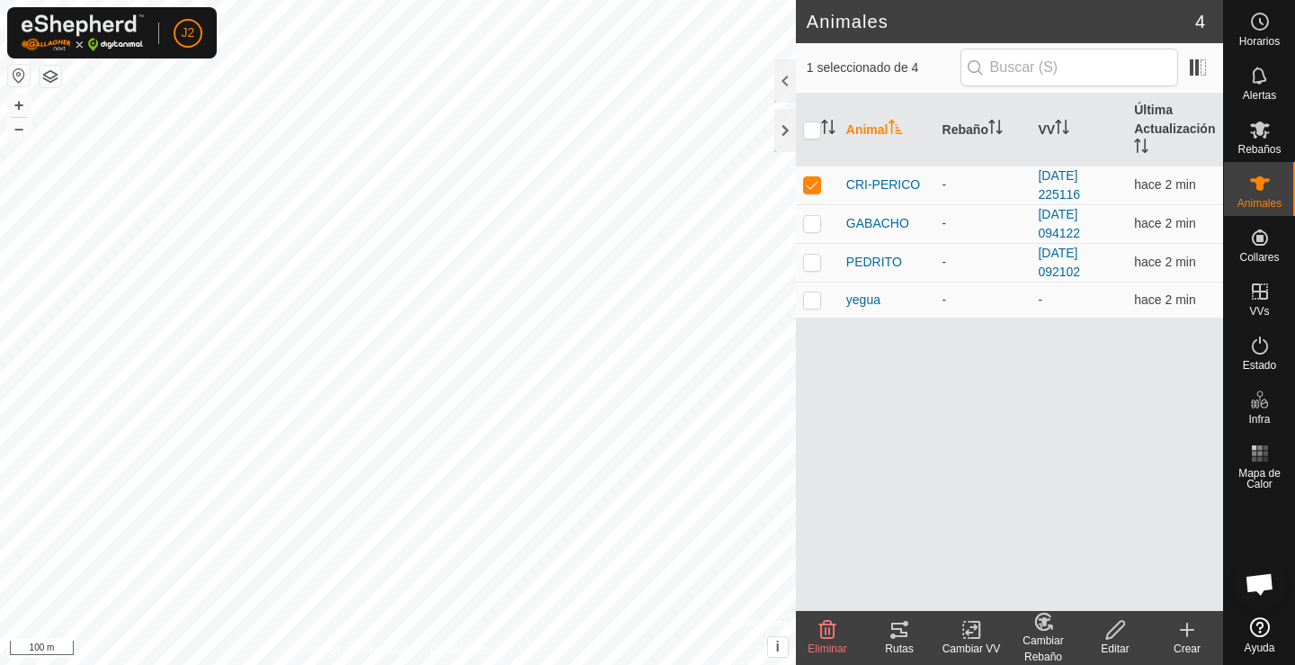
click at [907, 640] on icon at bounding box center [900, 630] width 22 height 22
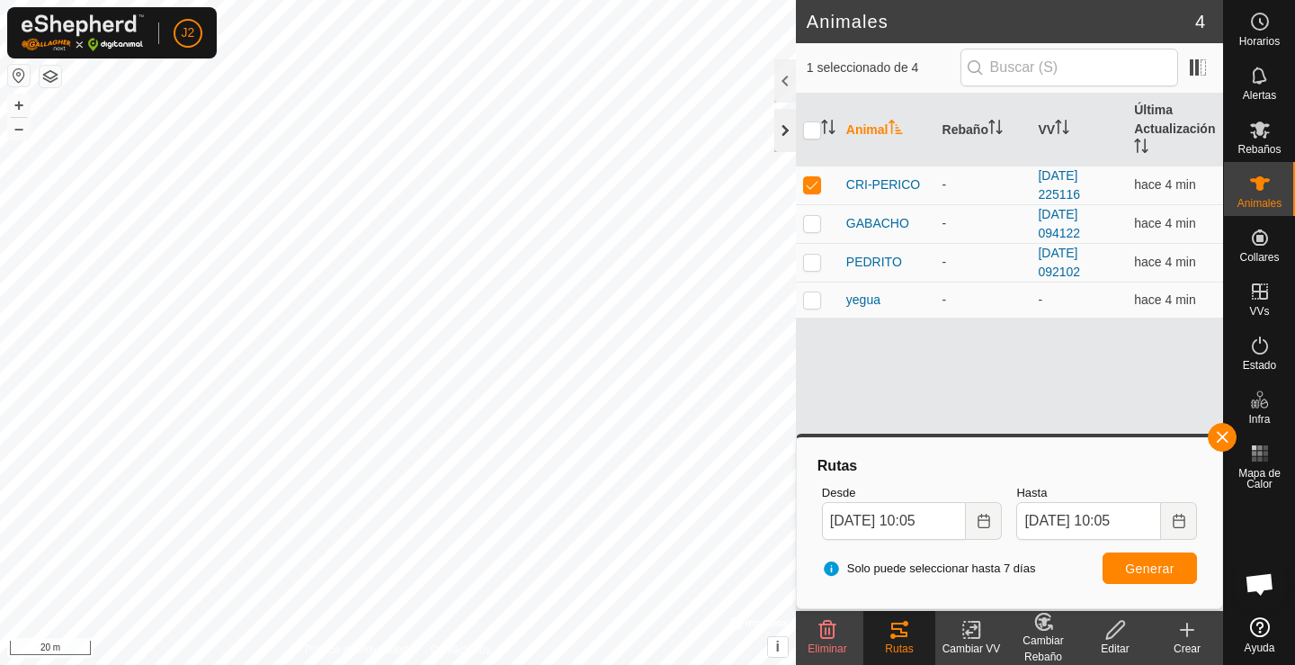
drag, startPoint x: 809, startPoint y: 184, endPoint x: 790, endPoint y: 128, distance: 58.9
click at [809, 183] on p-checkbox at bounding box center [812, 184] width 18 height 14
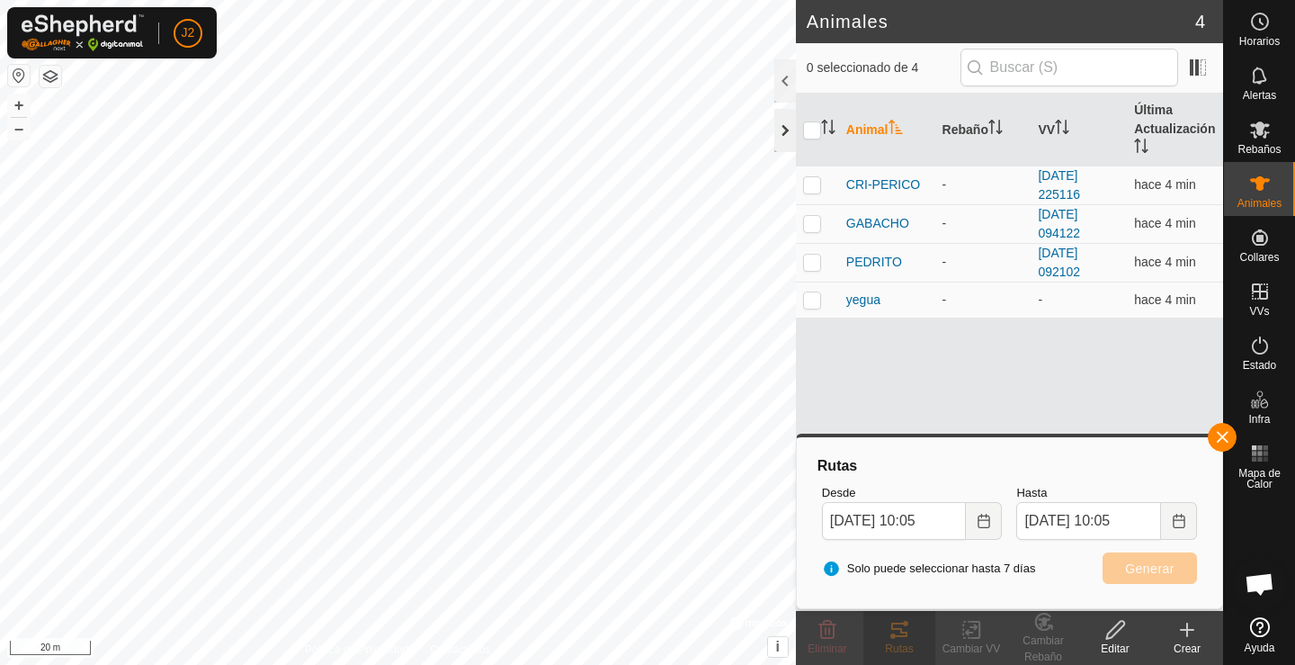
click at [785, 119] on div at bounding box center [786, 130] width 22 height 43
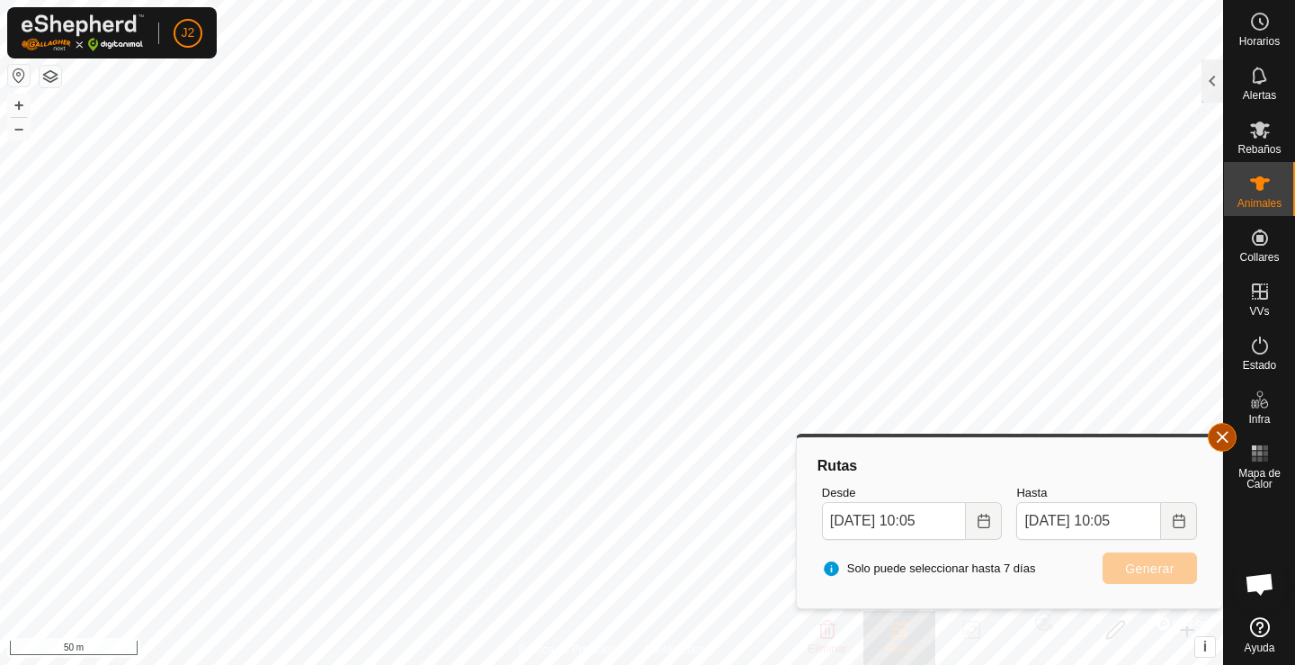
click at [1227, 443] on button "button" at bounding box center [1222, 437] width 29 height 29
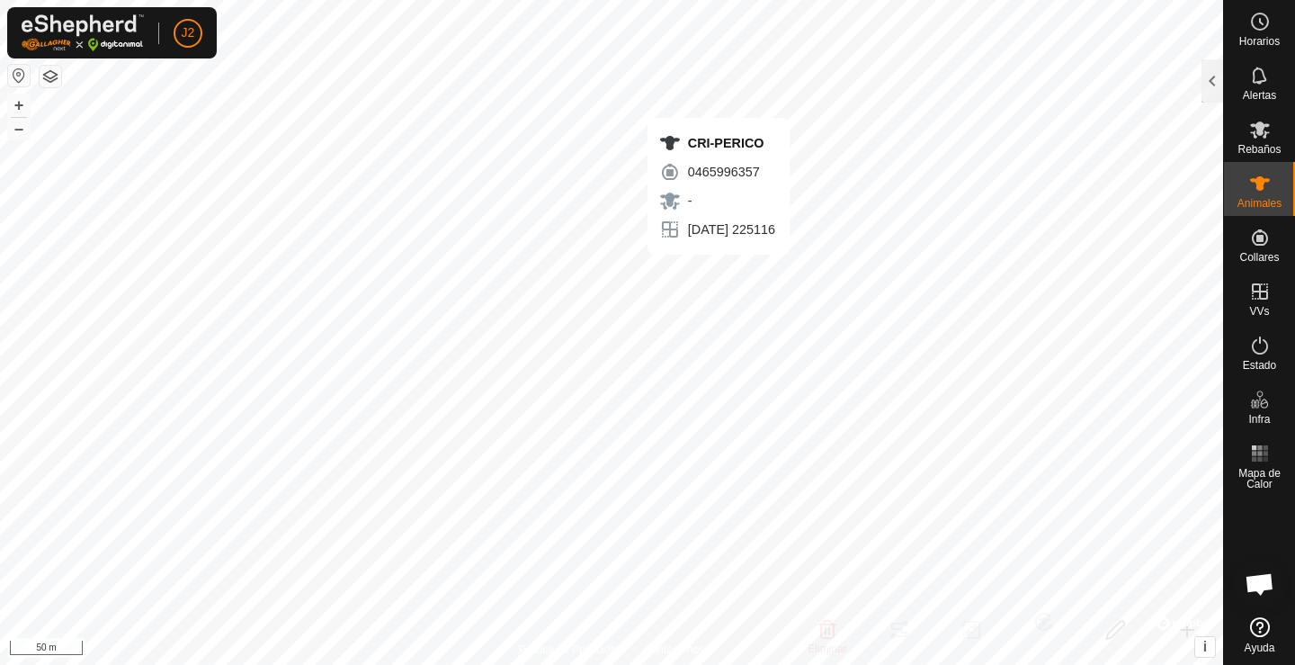
checkbox input "true"
drag, startPoint x: 1217, startPoint y: 74, endPoint x: 1170, endPoint y: 203, distance: 137.7
click at [1217, 75] on div at bounding box center [1213, 80] width 22 height 43
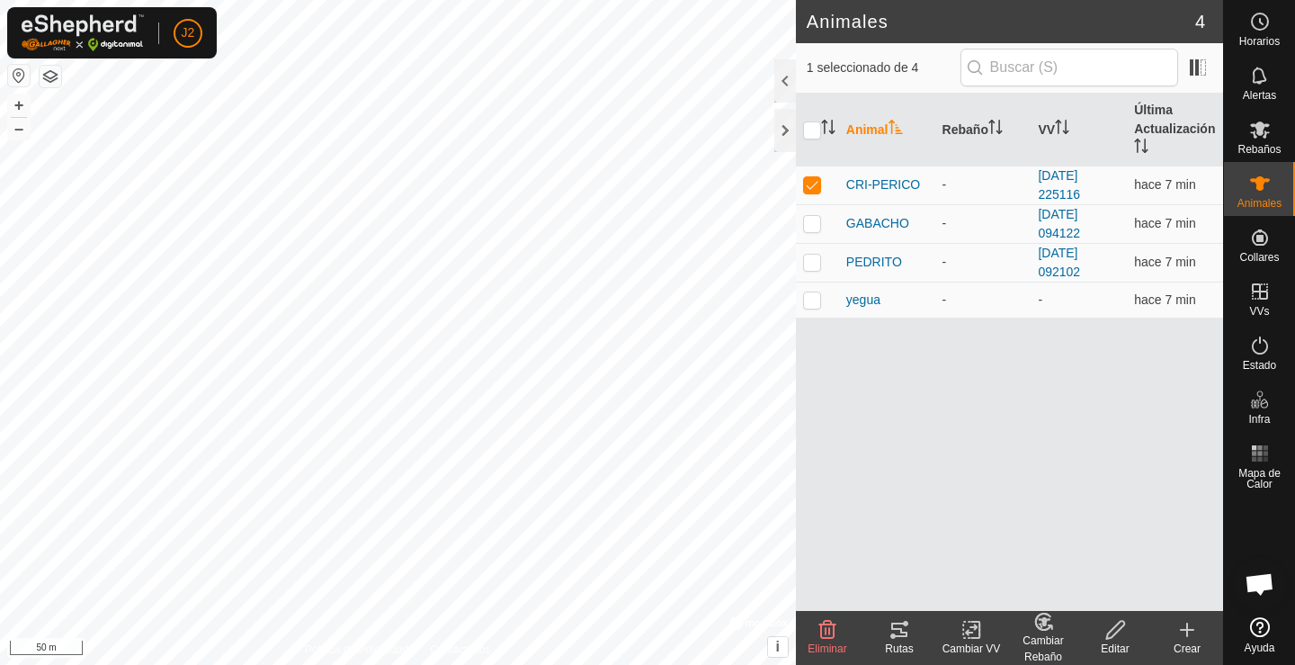
click at [894, 636] on icon at bounding box center [900, 630] width 16 height 14
